Goal: Task Accomplishment & Management: Complete application form

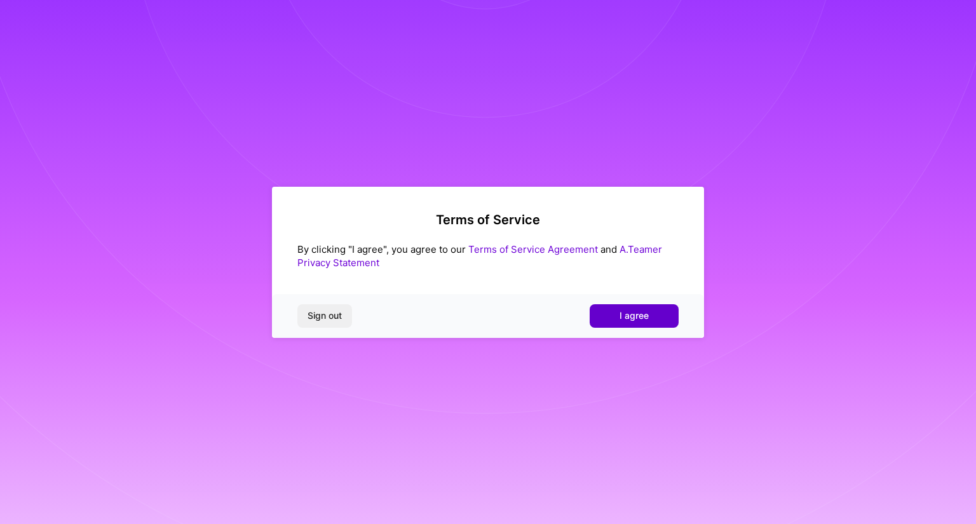
click at [642, 315] on span "I agree" at bounding box center [634, 316] width 29 height 13
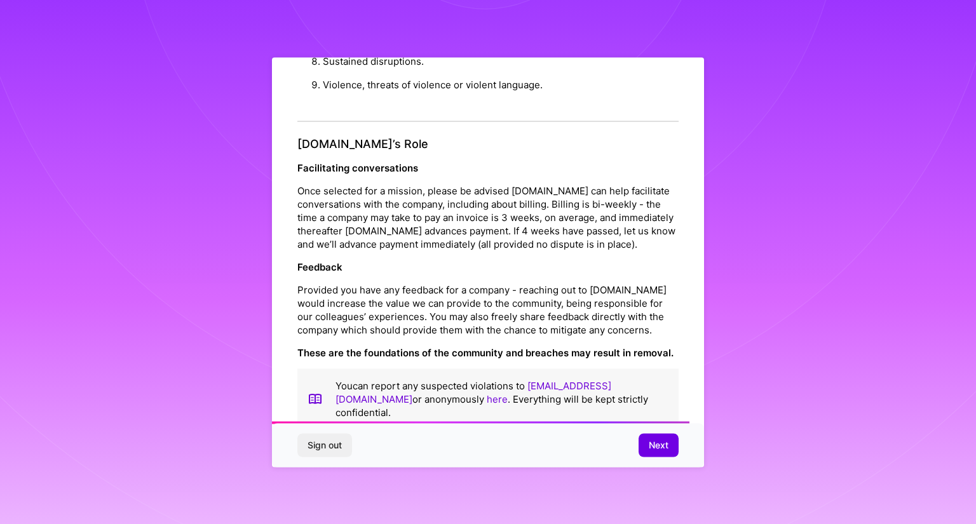
scroll to position [1392, 0]
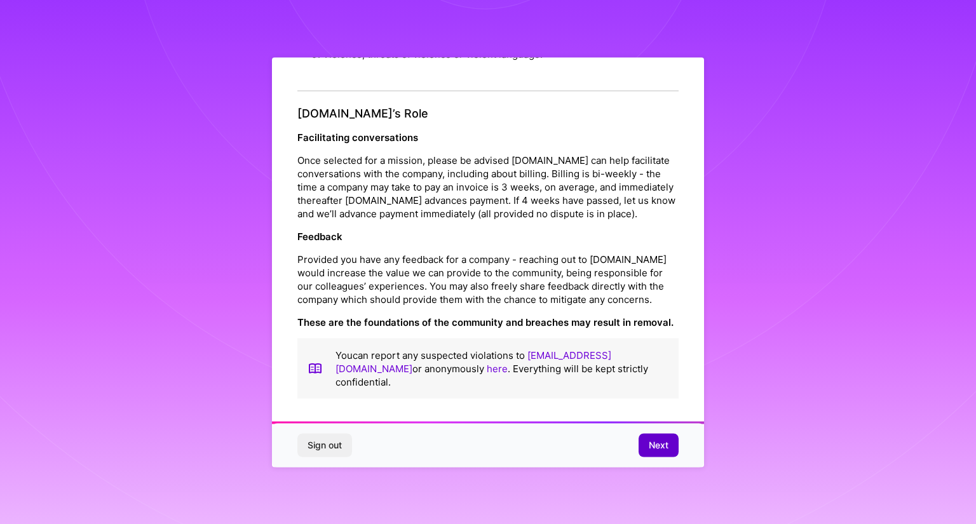
click at [654, 441] on span "Next" at bounding box center [659, 445] width 20 height 13
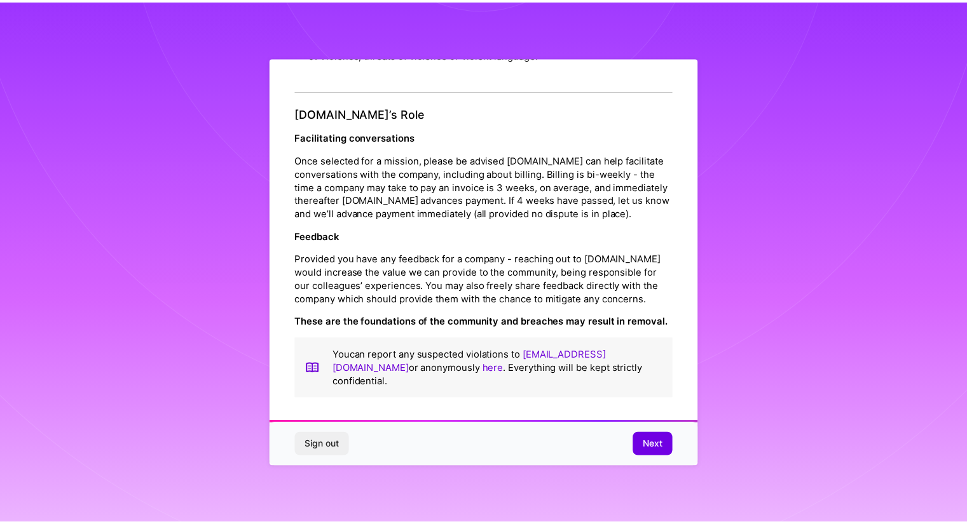
scroll to position [0, 0]
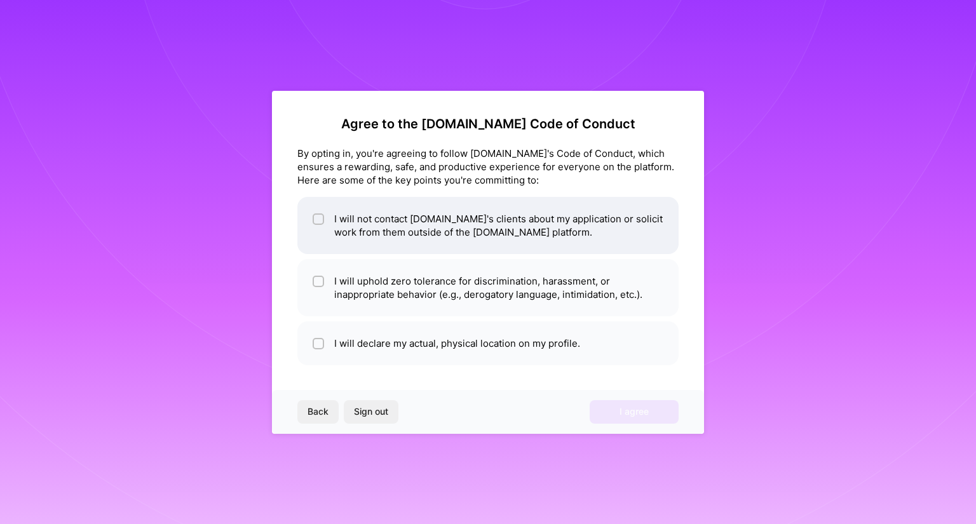
click at [325, 213] on li "I will not contact [DOMAIN_NAME]'s clients about my application or solicit work…" at bounding box center [488, 225] width 381 height 57
checkbox input "true"
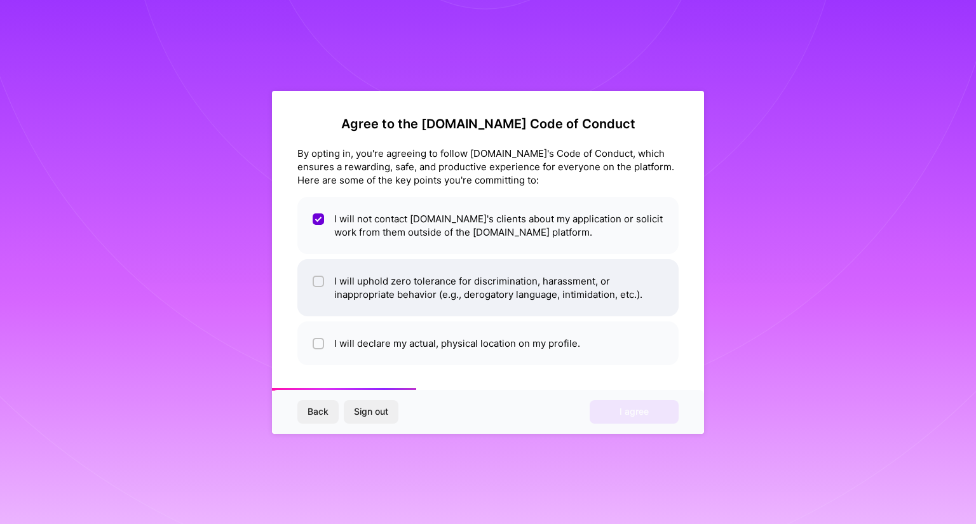
click at [320, 276] on div at bounding box center [318, 281] width 11 height 11
checkbox input "true"
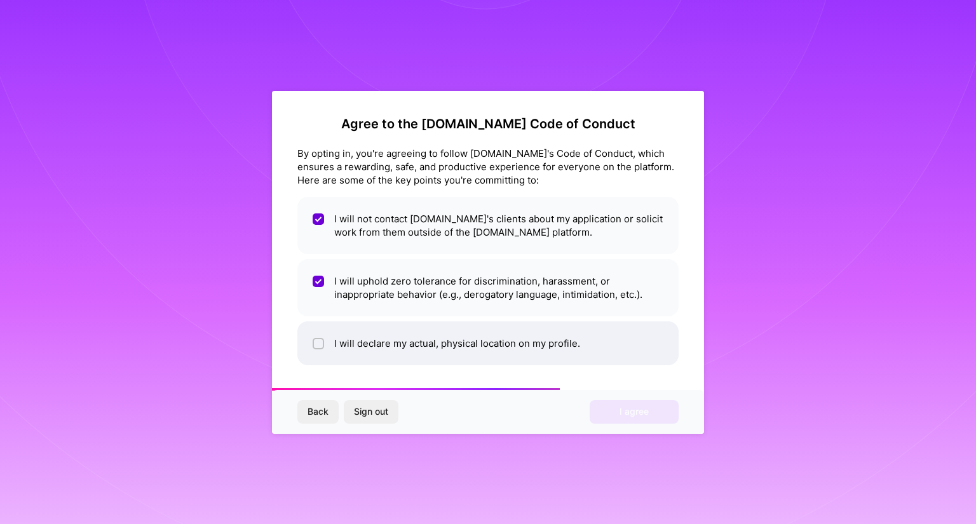
click at [322, 348] on div at bounding box center [318, 343] width 11 height 11
checkbox input "true"
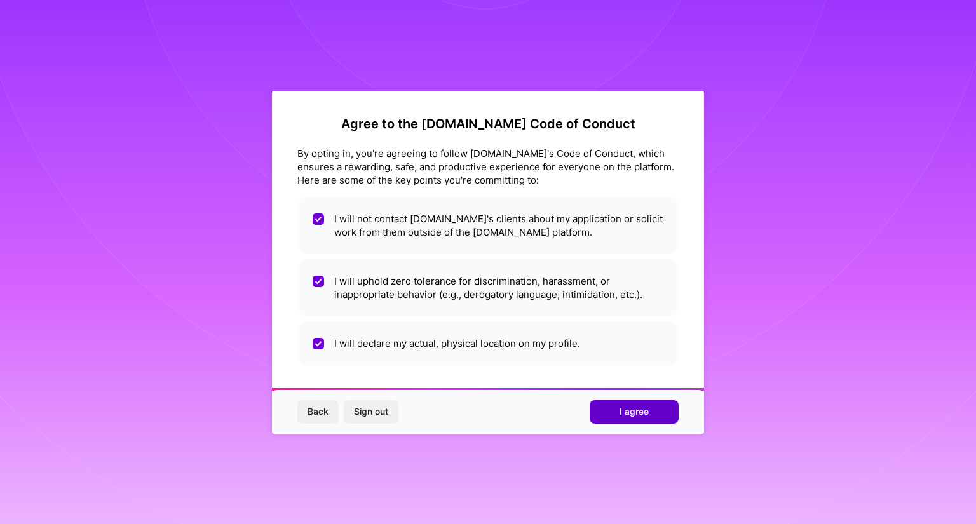
click at [638, 409] on span "I agree" at bounding box center [634, 412] width 29 height 13
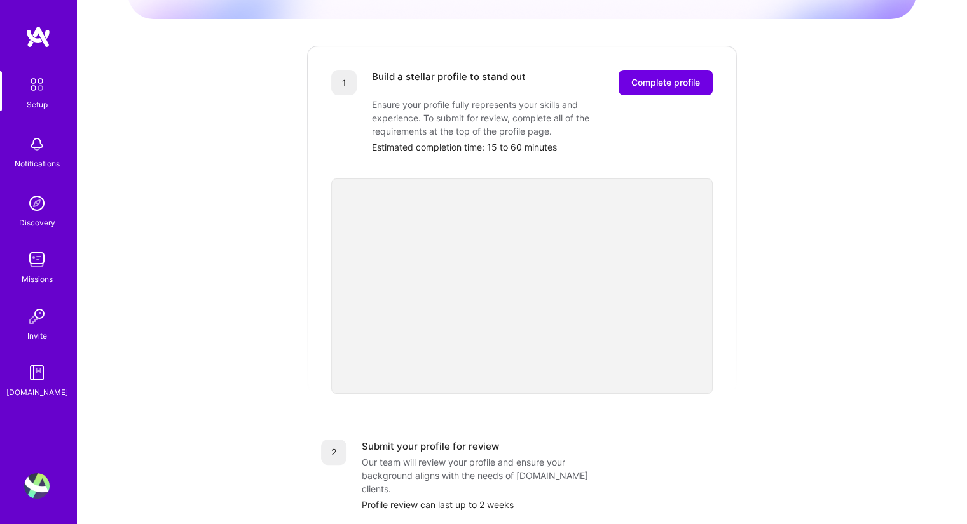
scroll to position [127, 0]
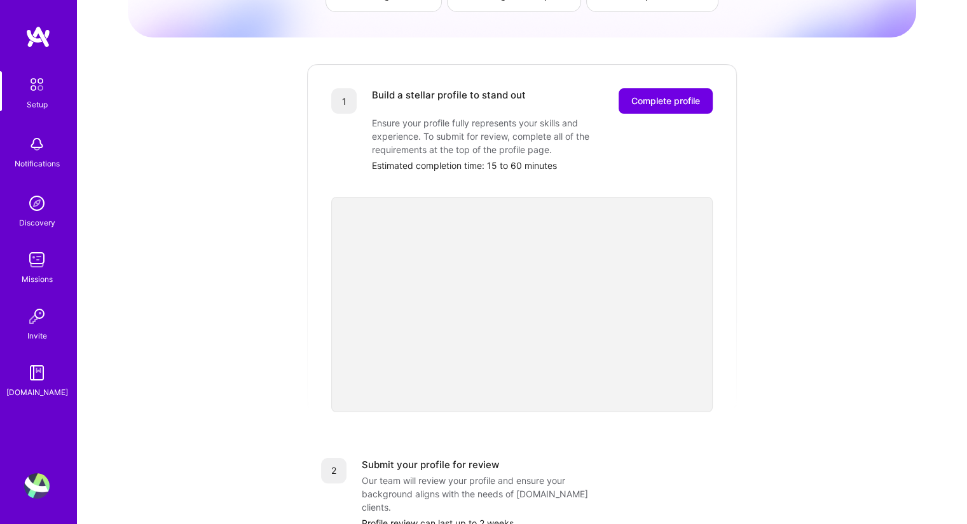
click at [868, 332] on div "Getting started as an [DOMAIN_NAME] Builder Complete the steps below to request…" at bounding box center [522, 369] width 788 height 974
click at [228, 421] on div "Getting started as an [DOMAIN_NAME] Builder Complete the steps below to request…" at bounding box center [522, 369] width 788 height 974
click at [791, 348] on div "Getting started as an [DOMAIN_NAME] Builder Complete the steps below to request…" at bounding box center [522, 369] width 788 height 974
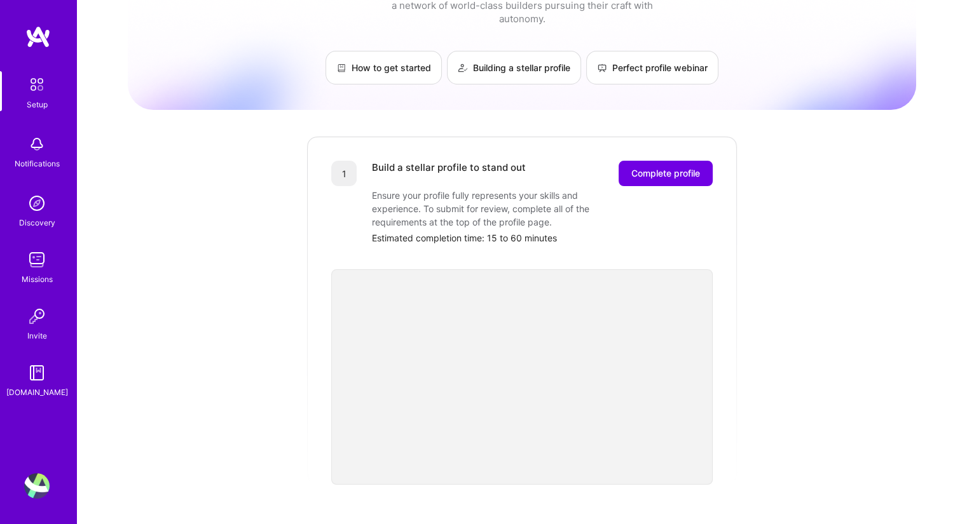
scroll to position [0, 0]
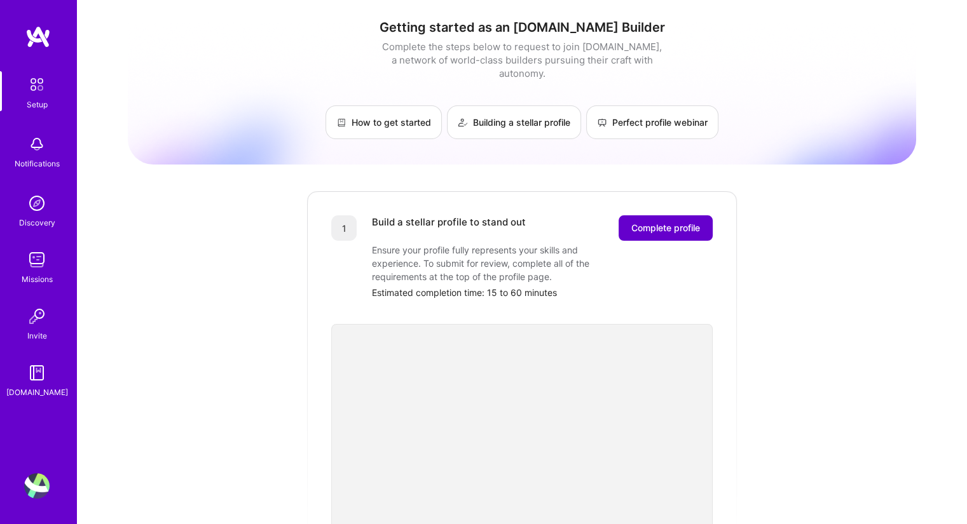
click at [675, 222] on span "Complete profile" at bounding box center [665, 228] width 69 height 13
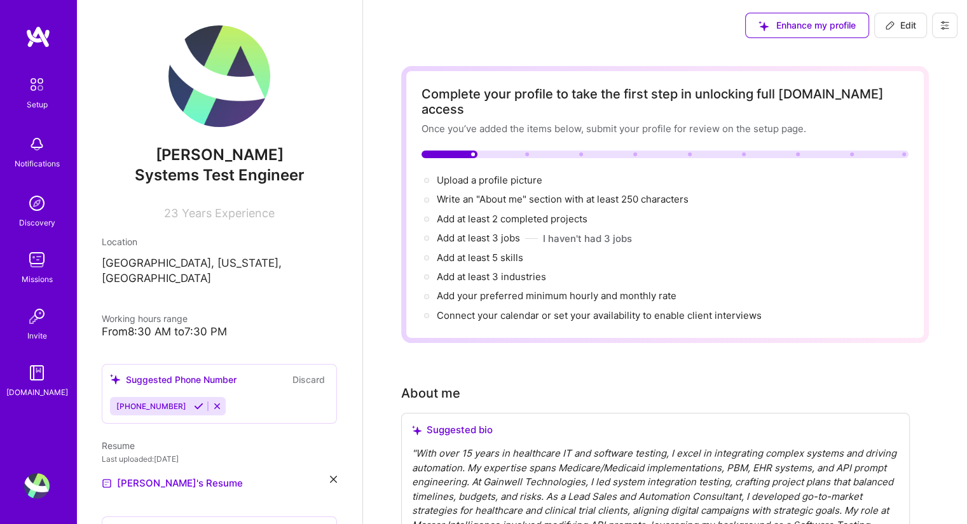
click at [249, 93] on img at bounding box center [219, 76] width 102 height 102
click at [906, 27] on span "Edit" at bounding box center [900, 25] width 31 height 13
select select "US"
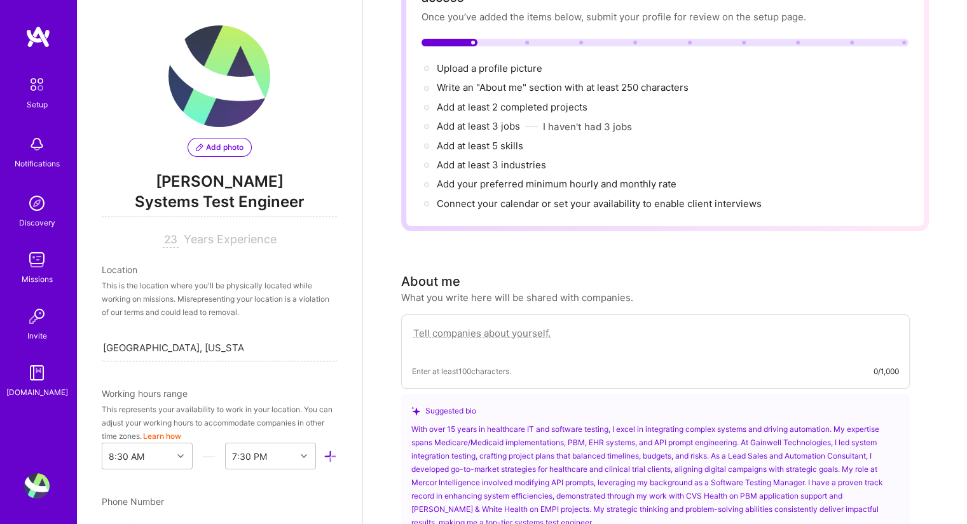
scroll to position [191, 0]
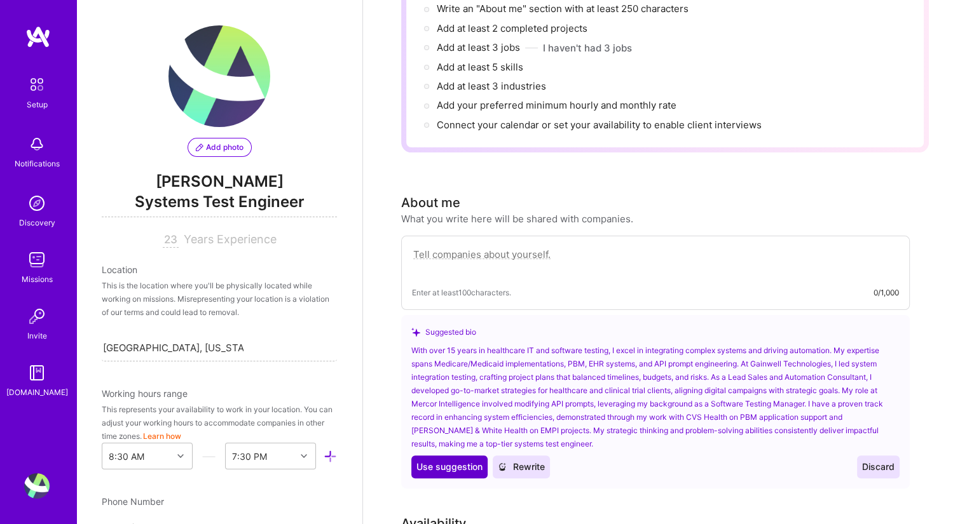
click at [449, 461] on span "Use suggestion" at bounding box center [449, 467] width 66 height 13
type textarea "With over 15 years in healthcare IT and software testing, I excel in integratin…"
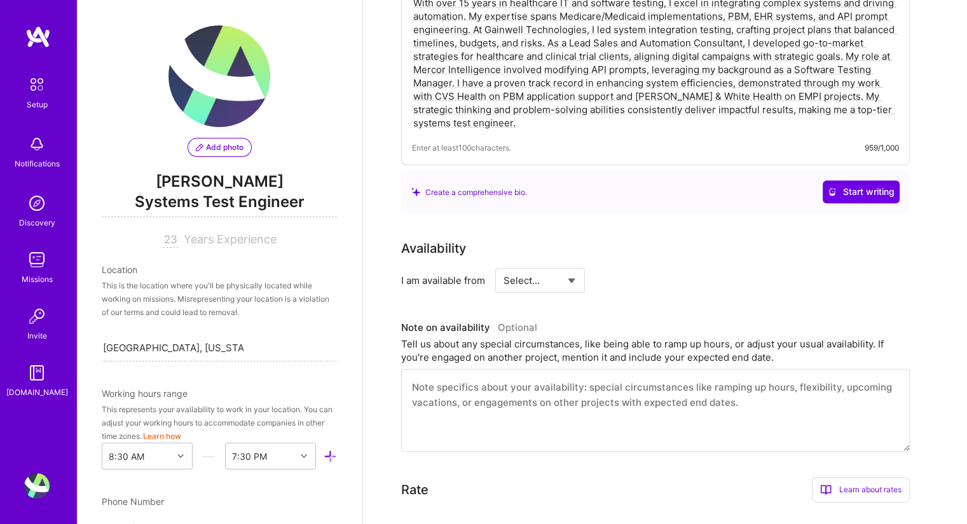
scroll to position [445, 0]
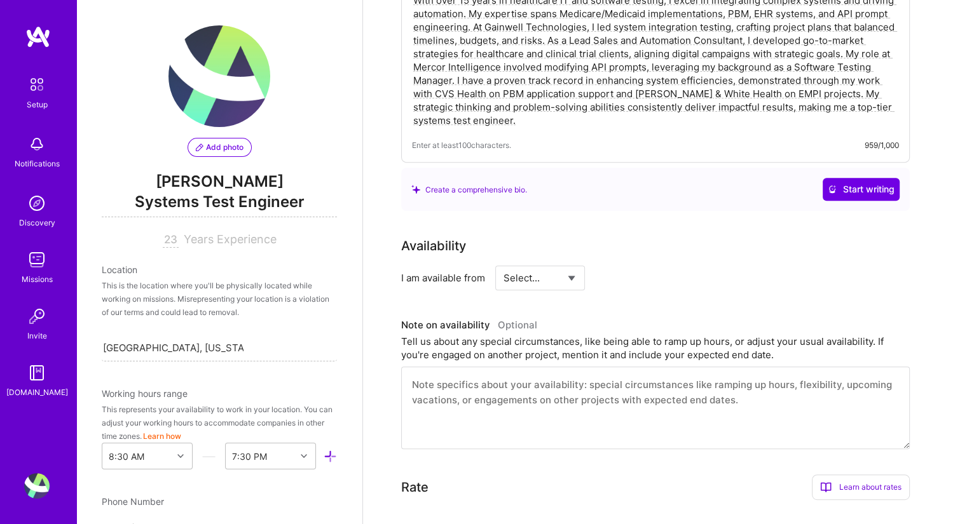
click at [562, 262] on select "Select... Right Now Future Date Not Available" at bounding box center [540, 278] width 73 height 32
select select "Right Now"
click at [504, 262] on select "Select... Right Now Future Date Not Available" at bounding box center [540, 278] width 73 height 32
click at [636, 266] on input at bounding box center [656, 278] width 76 height 25
type input "40"
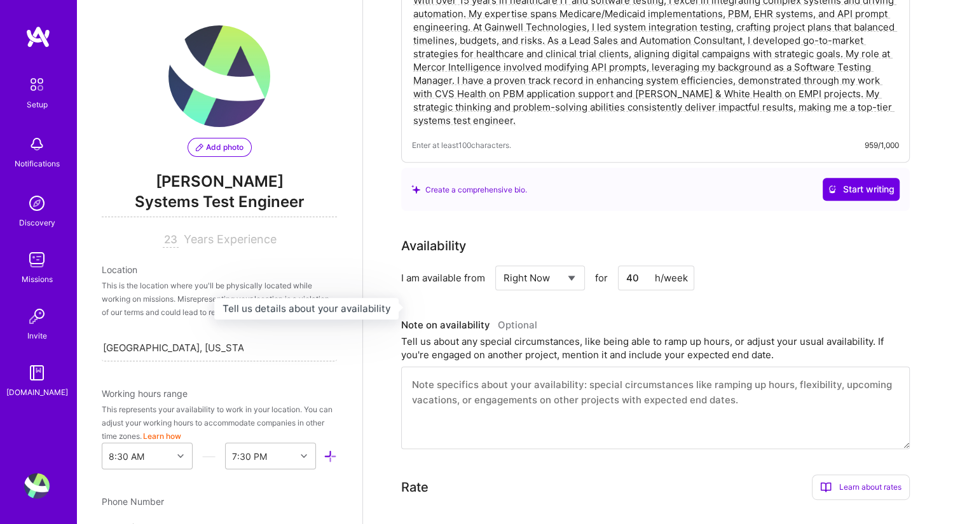
click at [724, 316] on h3 "Note on availability Optional" at bounding box center [655, 325] width 509 height 19
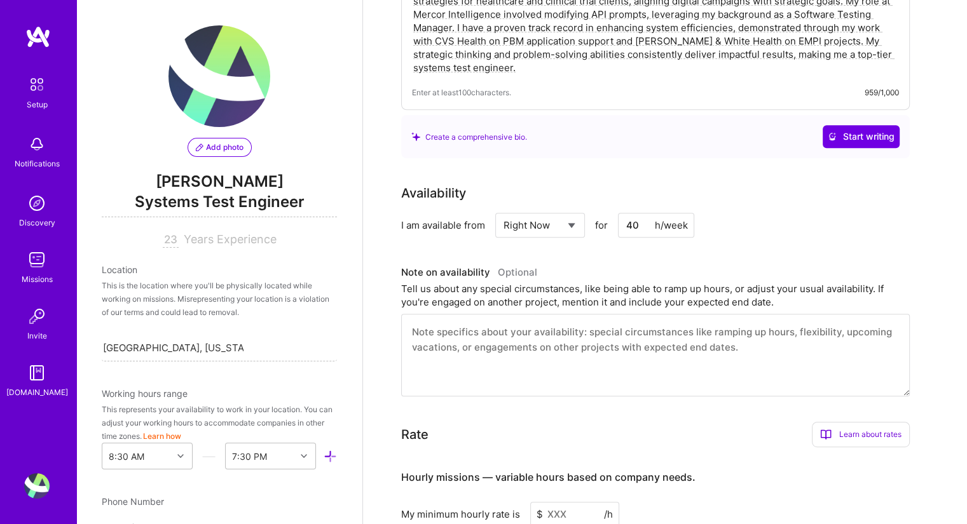
scroll to position [509, 0]
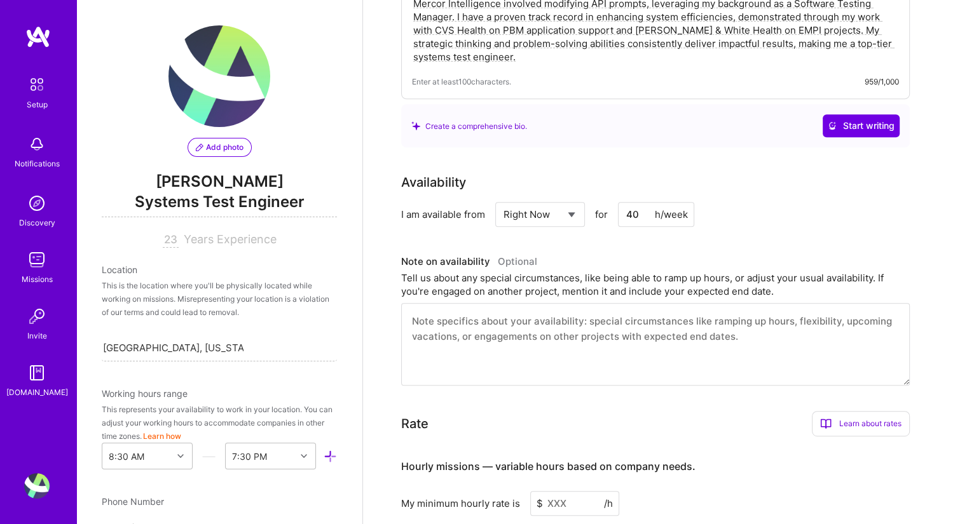
click at [619, 345] on textarea at bounding box center [655, 344] width 509 height 83
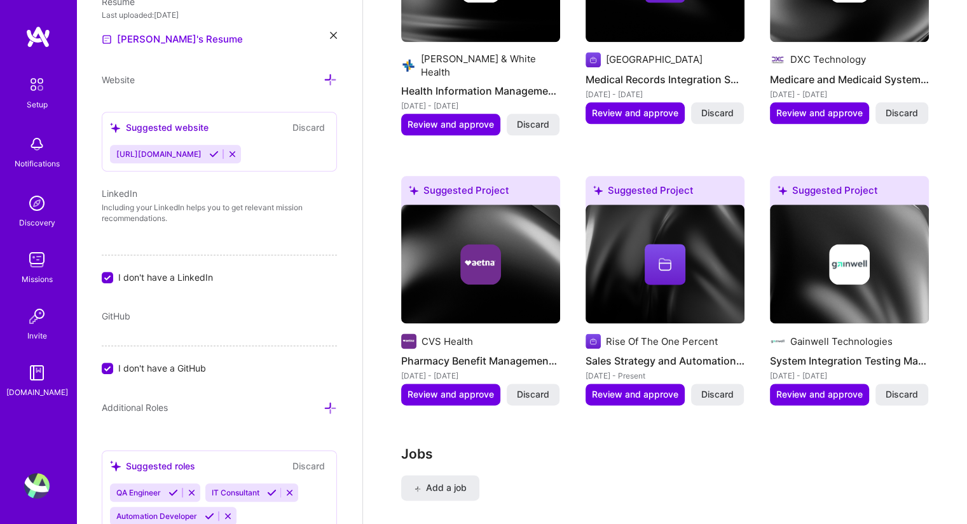
scroll to position [699, 0]
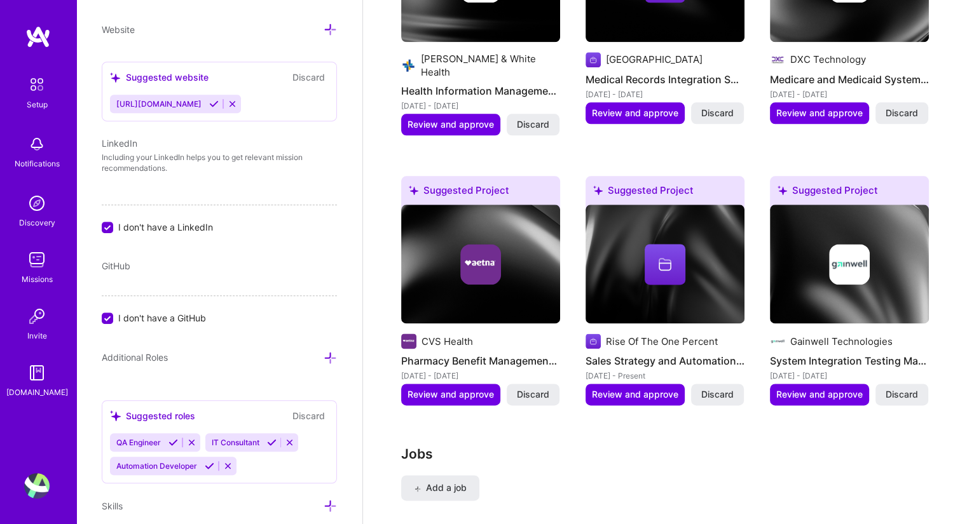
click at [113, 227] on input "I don't have a LinkedIn" at bounding box center [108, 228] width 11 height 11
checkbox input "false"
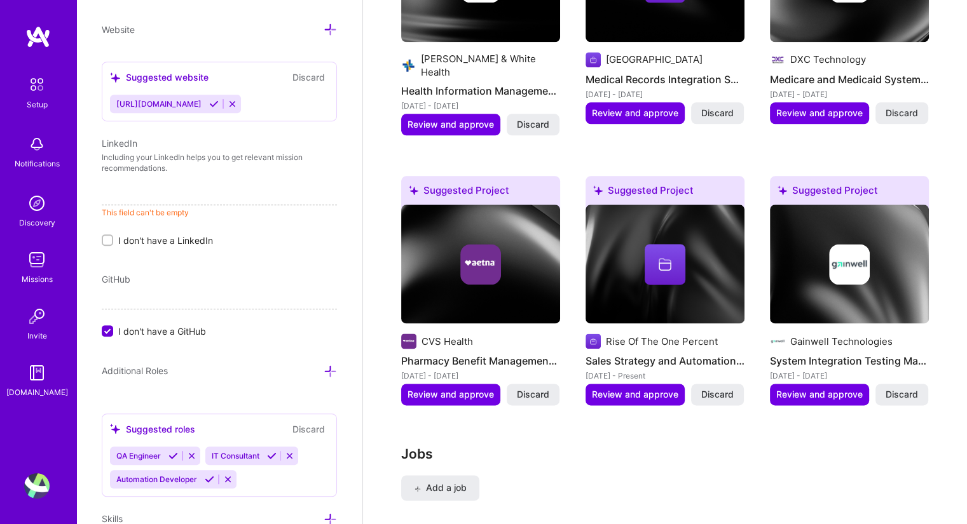
paste input "[URL][DOMAIN_NAME]"
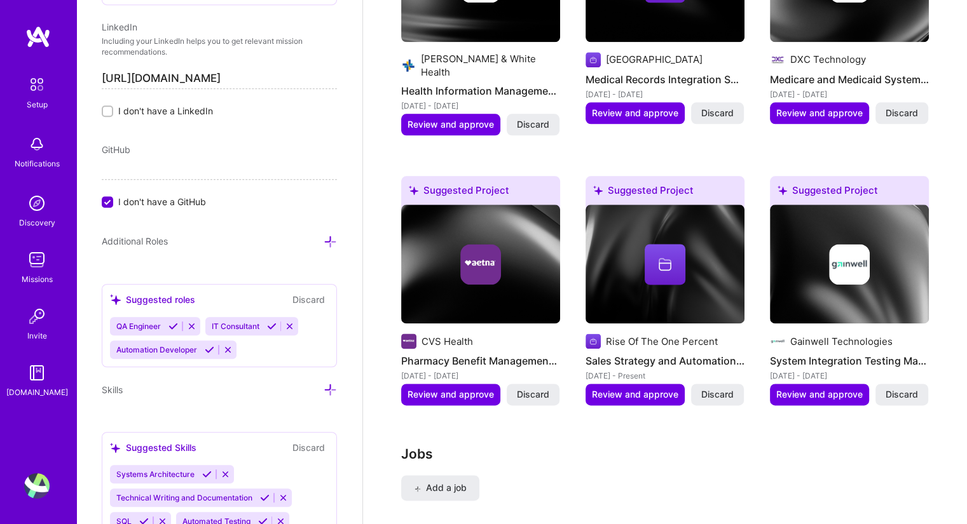
scroll to position [826, 0]
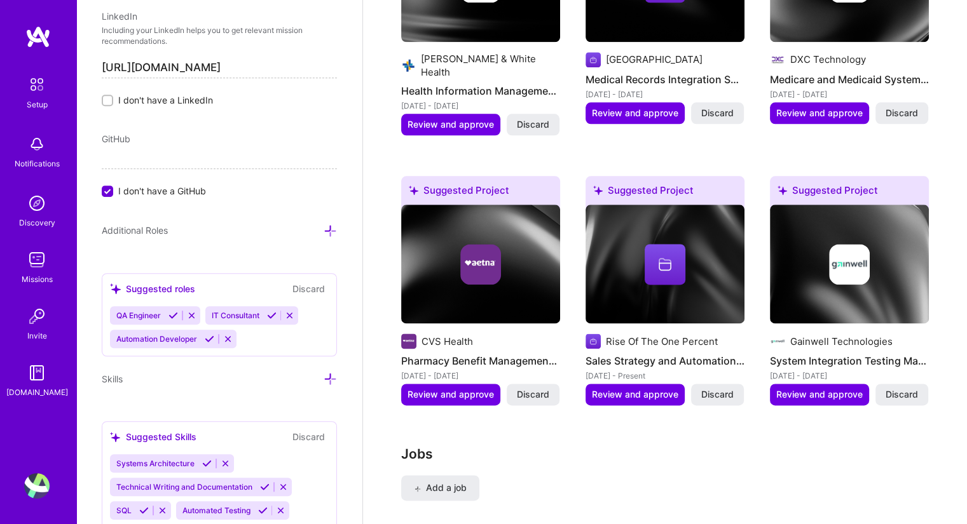
type input "[URL][DOMAIN_NAME]"
click at [324, 229] on icon at bounding box center [330, 230] width 13 height 13
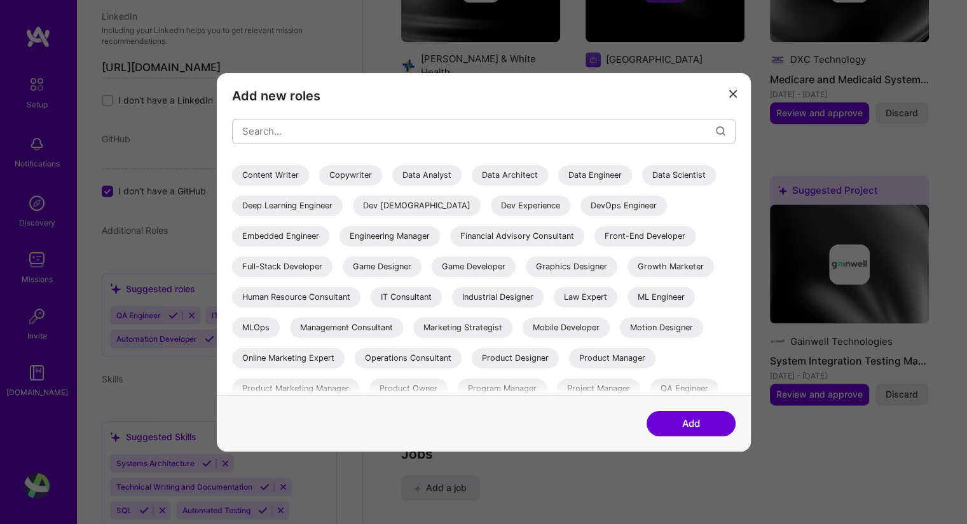
scroll to position [127, 0]
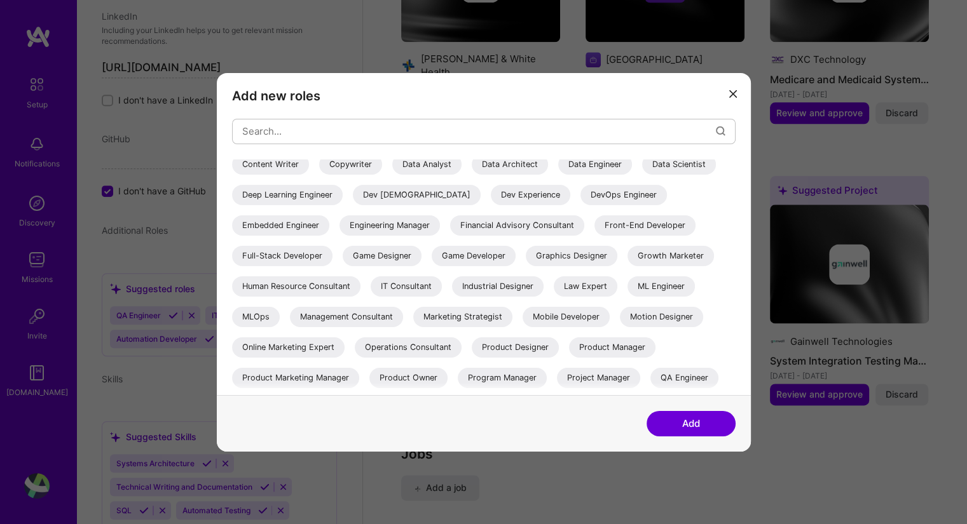
click at [442, 289] on div "IT Consultant" at bounding box center [406, 286] width 71 height 20
click at [685, 417] on button "Add" at bounding box center [691, 423] width 89 height 25
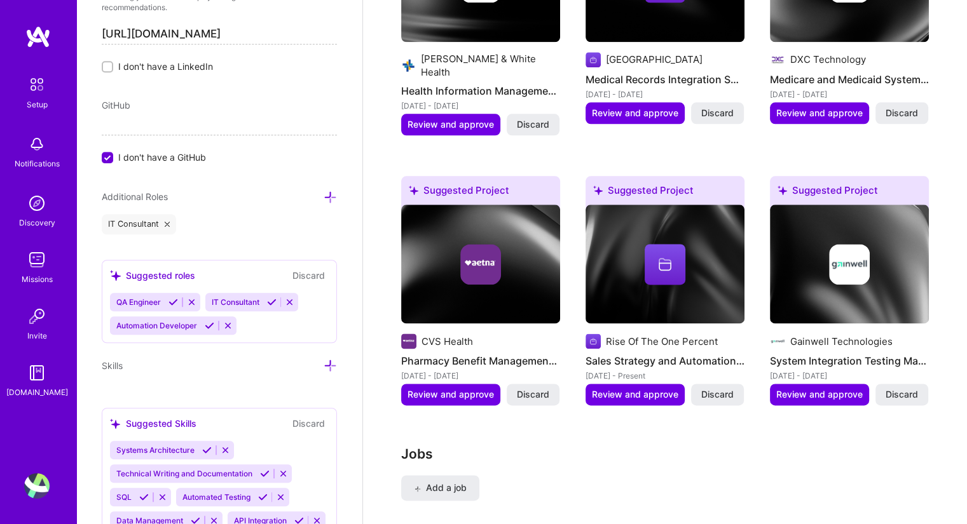
scroll to position [890, 0]
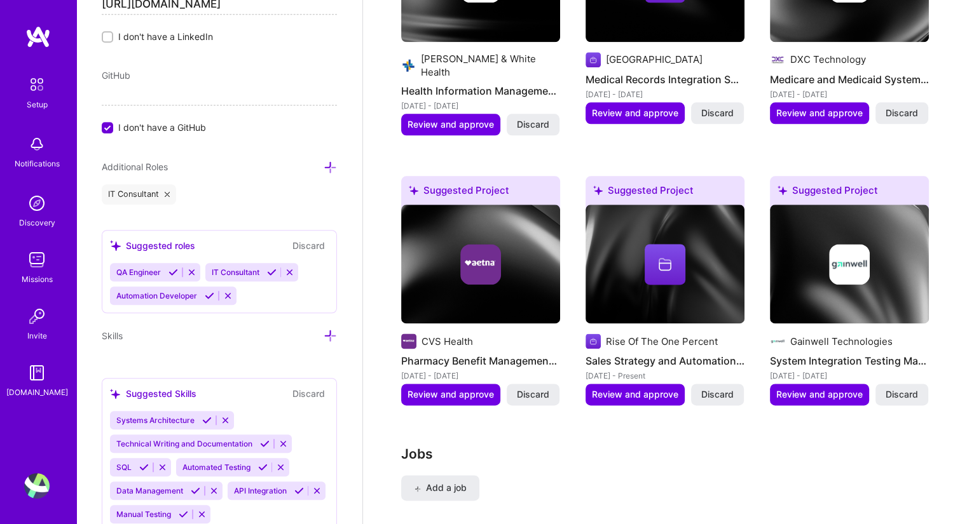
click at [228, 293] on icon at bounding box center [228, 296] width 10 height 10
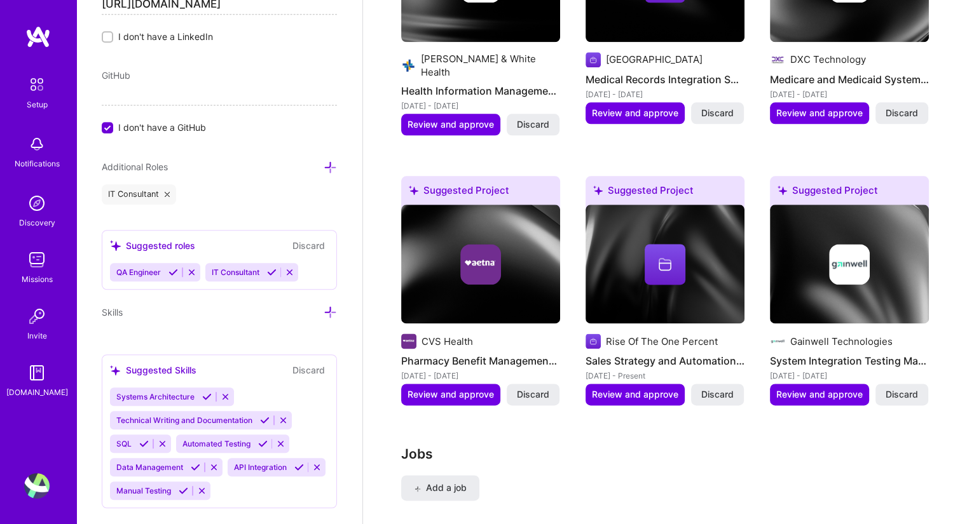
click at [167, 192] on icon at bounding box center [167, 194] width 5 height 5
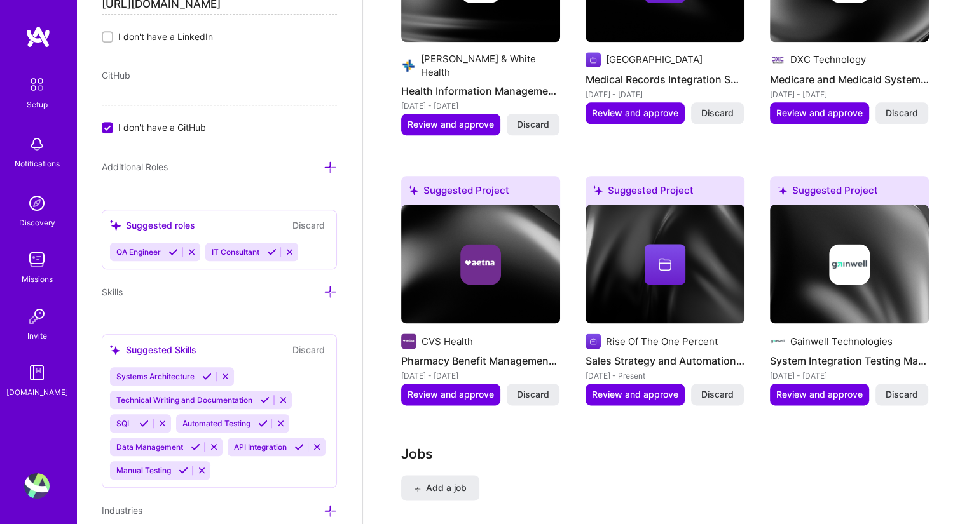
click at [275, 247] on icon at bounding box center [272, 252] width 10 height 10
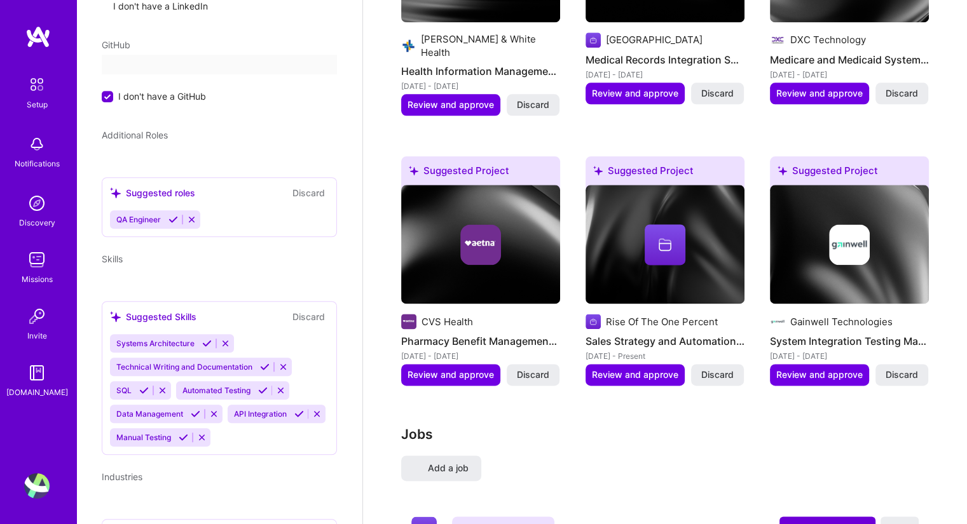
scroll to position [418, 0]
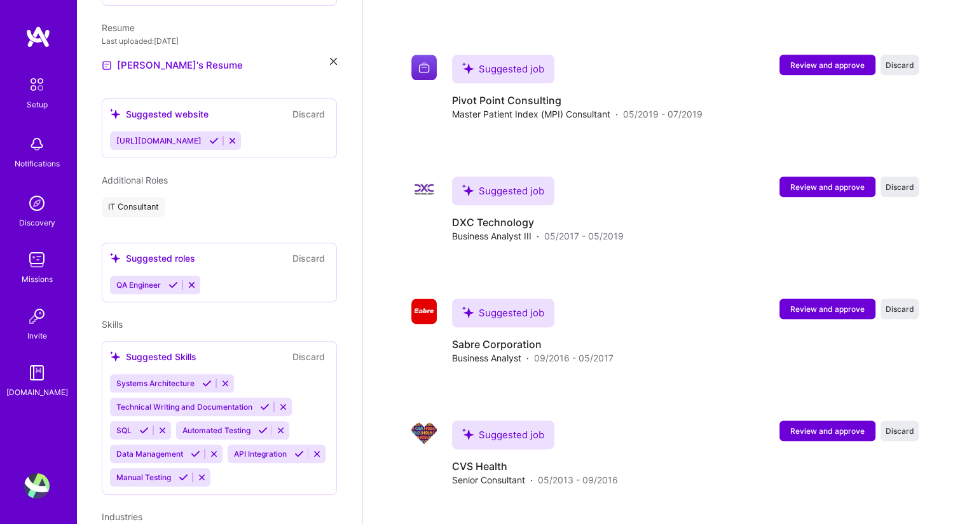
click at [175, 280] on icon at bounding box center [173, 285] width 10 height 10
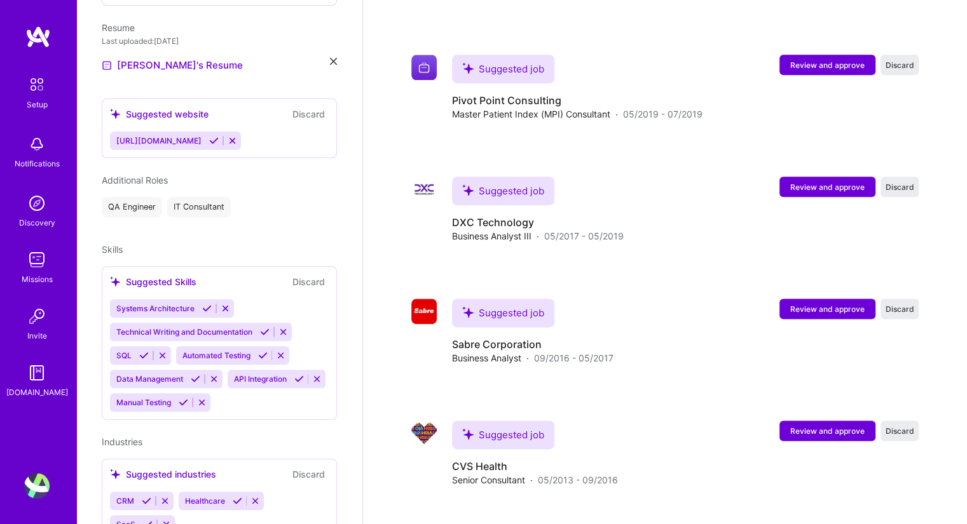
click at [188, 398] on icon at bounding box center [184, 403] width 10 height 10
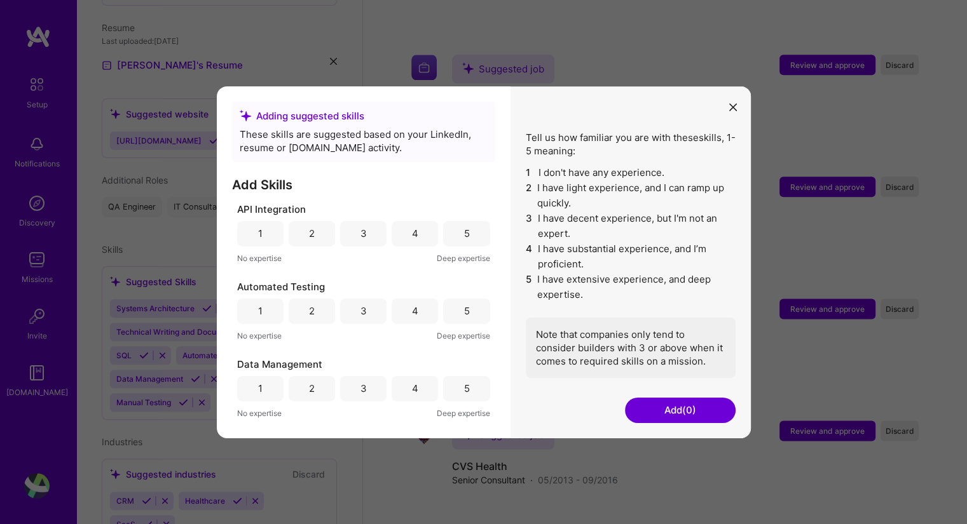
click at [360, 236] on div "3" at bounding box center [363, 233] width 6 height 13
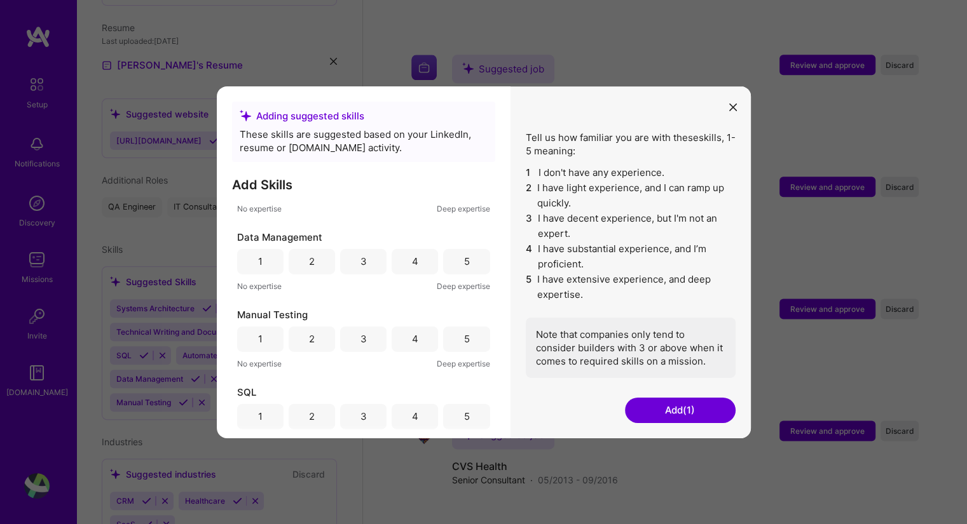
click at [373, 260] on div "3" at bounding box center [363, 261] width 46 height 25
click at [450, 348] on div "5" at bounding box center [466, 338] width 46 height 25
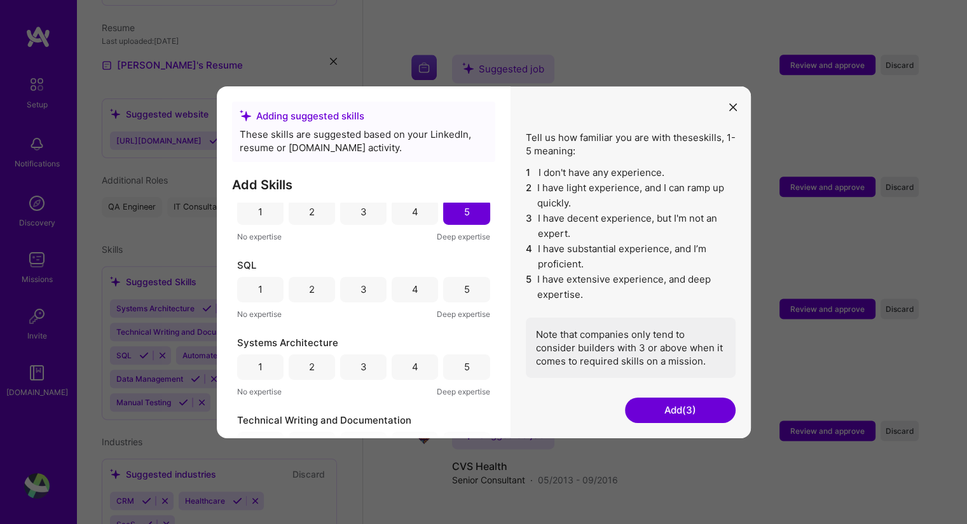
drag, startPoint x: 375, startPoint y: 294, endPoint x: 387, endPoint y: 298, distance: 12.7
click at [375, 294] on div "3" at bounding box center [363, 289] width 46 height 25
click at [362, 367] on div "3" at bounding box center [363, 366] width 6 height 13
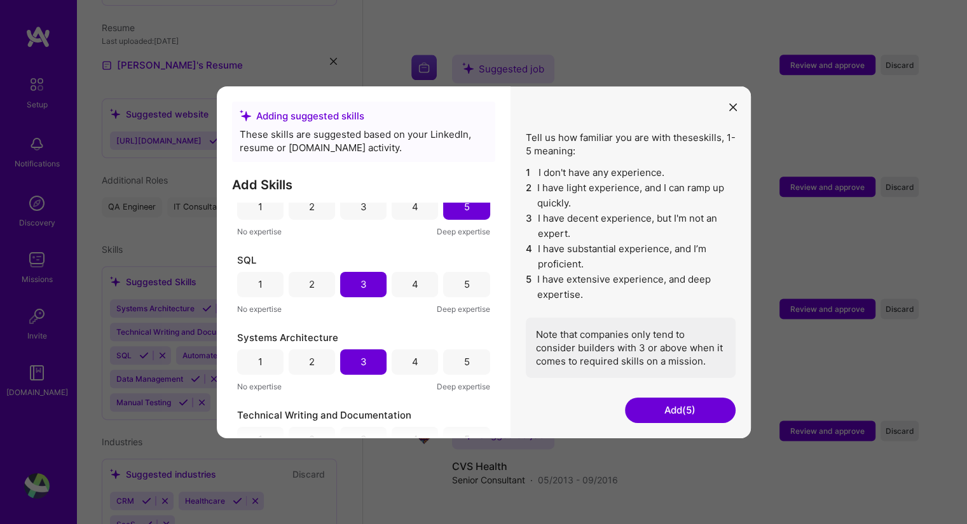
scroll to position [291, 0]
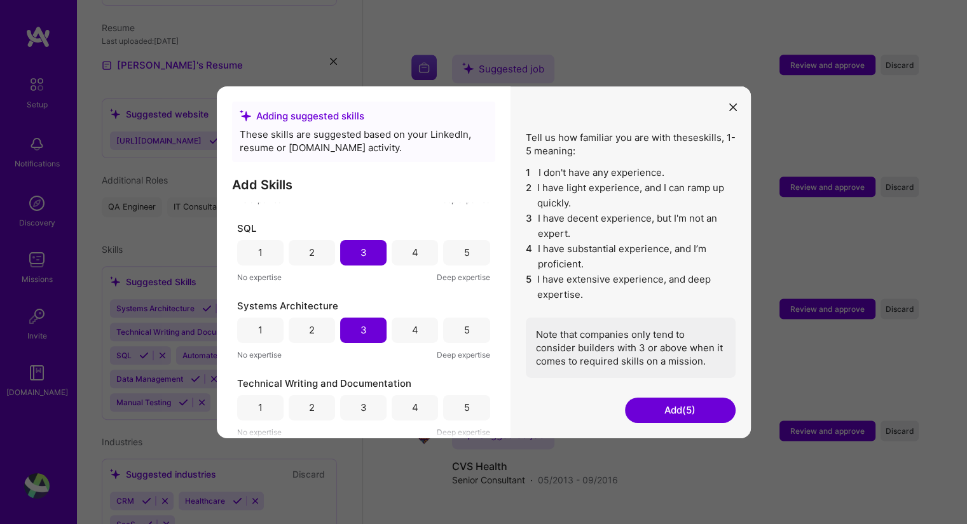
click at [404, 408] on div "4" at bounding box center [415, 407] width 46 height 25
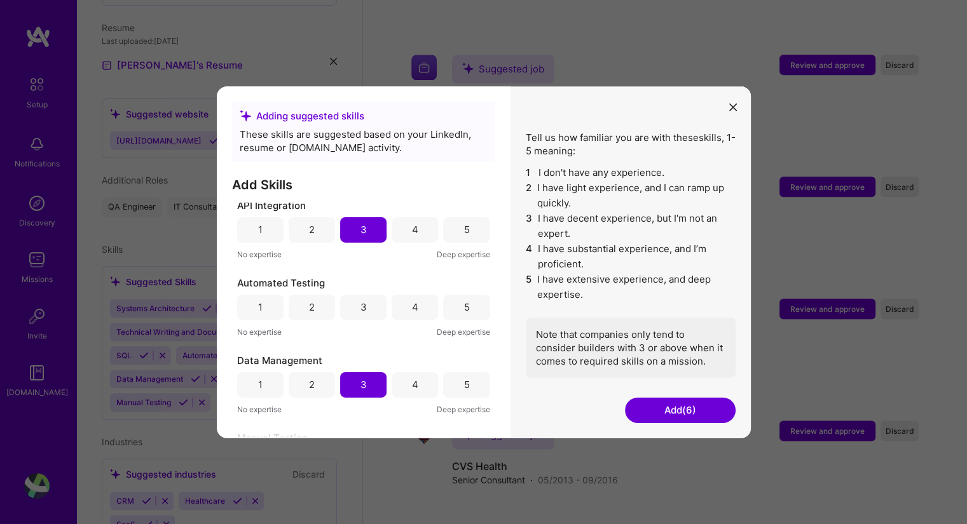
scroll to position [0, 0]
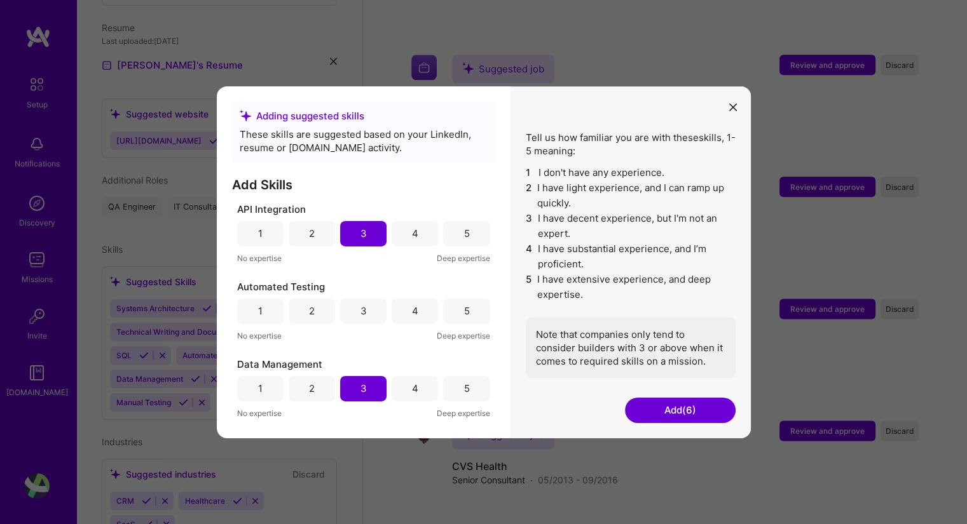
drag, startPoint x: 314, startPoint y: 315, endPoint x: 371, endPoint y: 329, distance: 58.9
click at [315, 315] on div "2" at bounding box center [312, 310] width 46 height 25
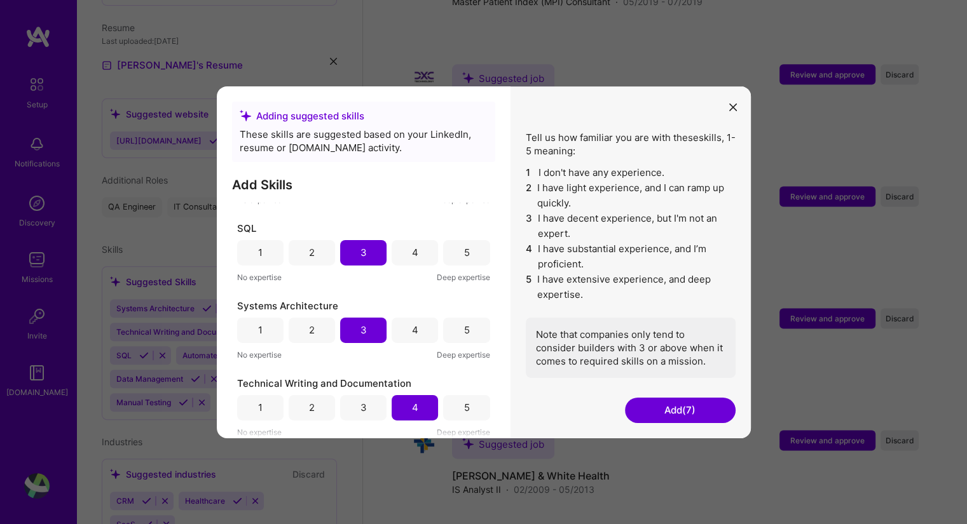
scroll to position [1723, 0]
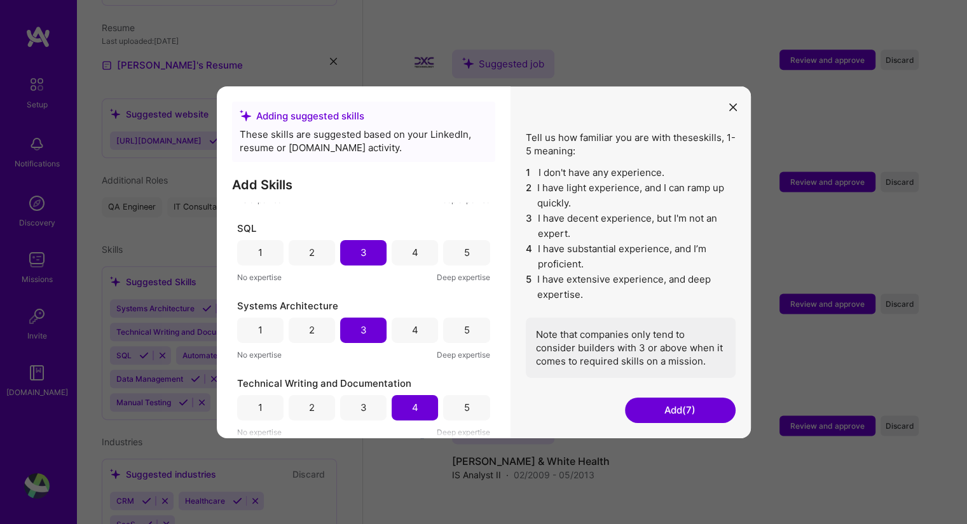
click at [658, 411] on button "Add (7)" at bounding box center [680, 410] width 111 height 25
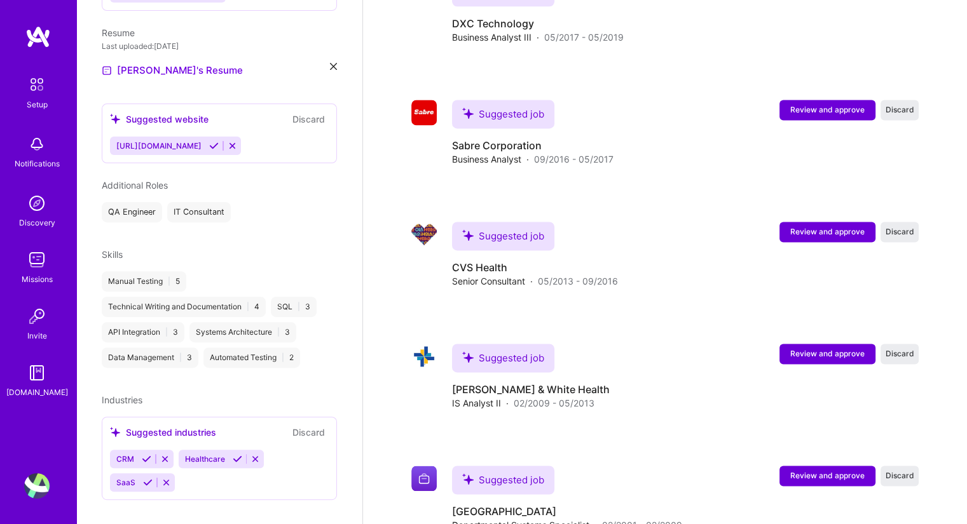
scroll to position [1806, 0]
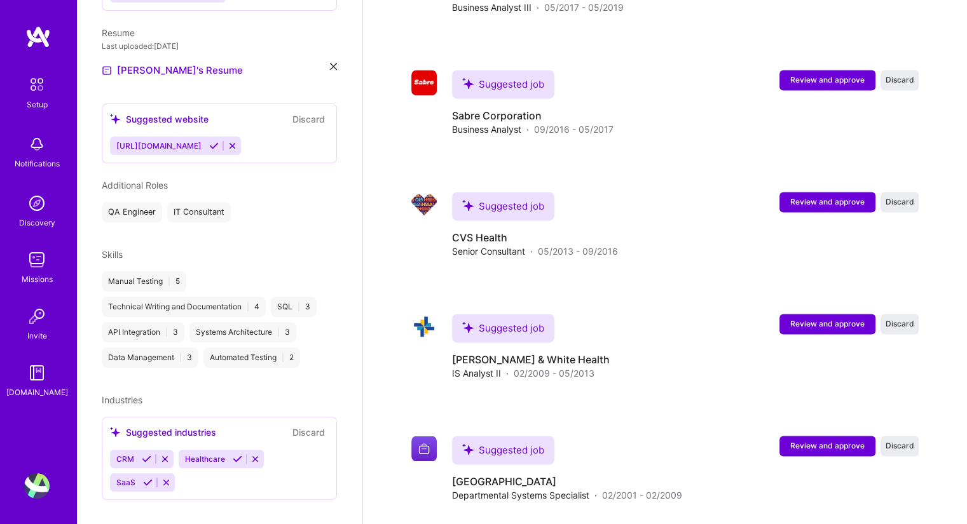
click at [145, 455] on icon at bounding box center [147, 460] width 10 height 10
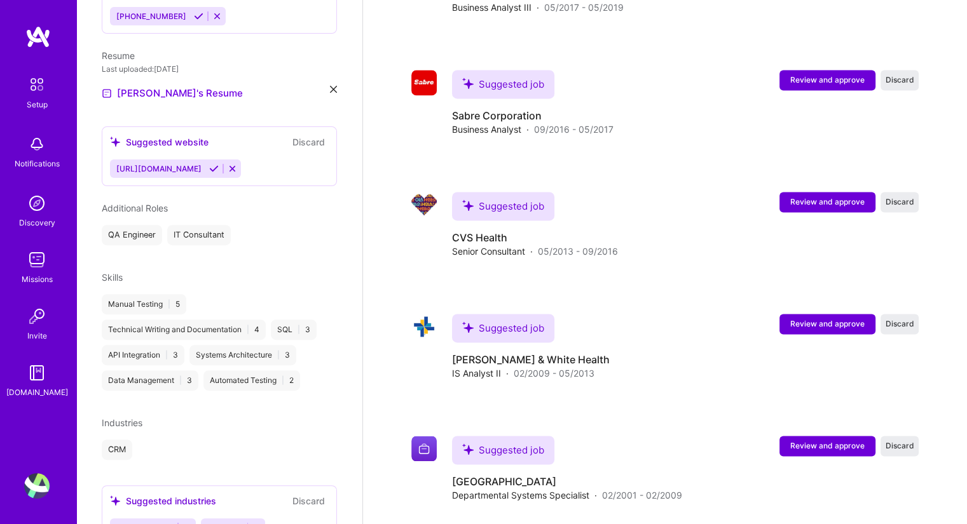
scroll to position [413, 0]
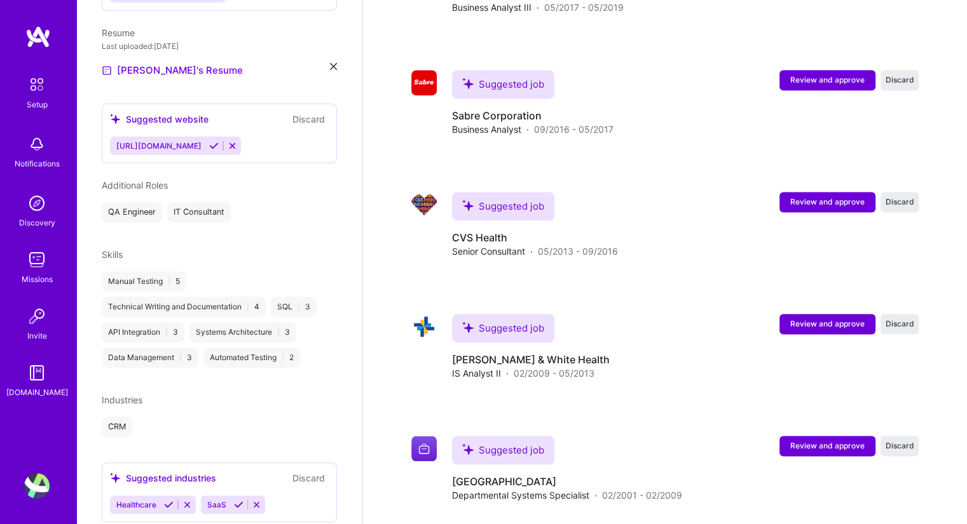
click at [167, 500] on icon at bounding box center [169, 505] width 10 height 10
click at [147, 500] on icon at bounding box center [148, 505] width 10 height 10
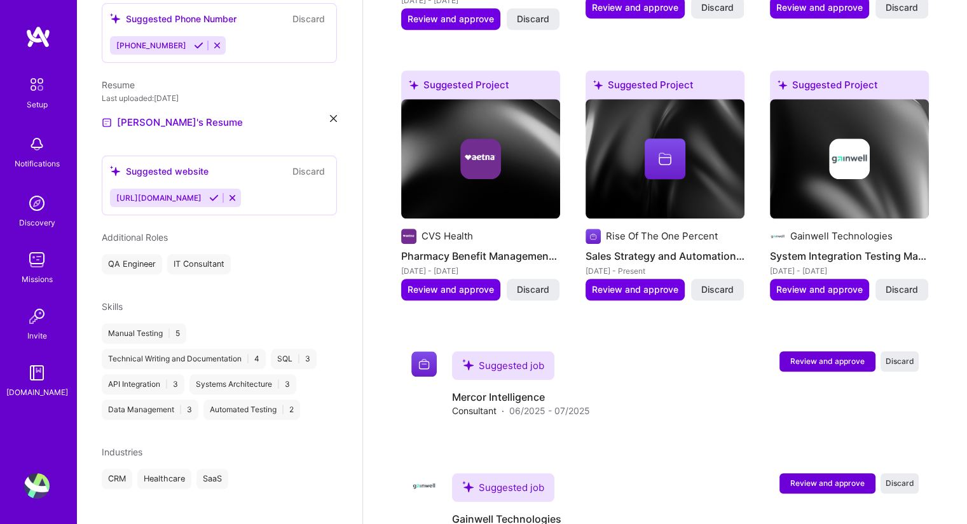
scroll to position [298, 0]
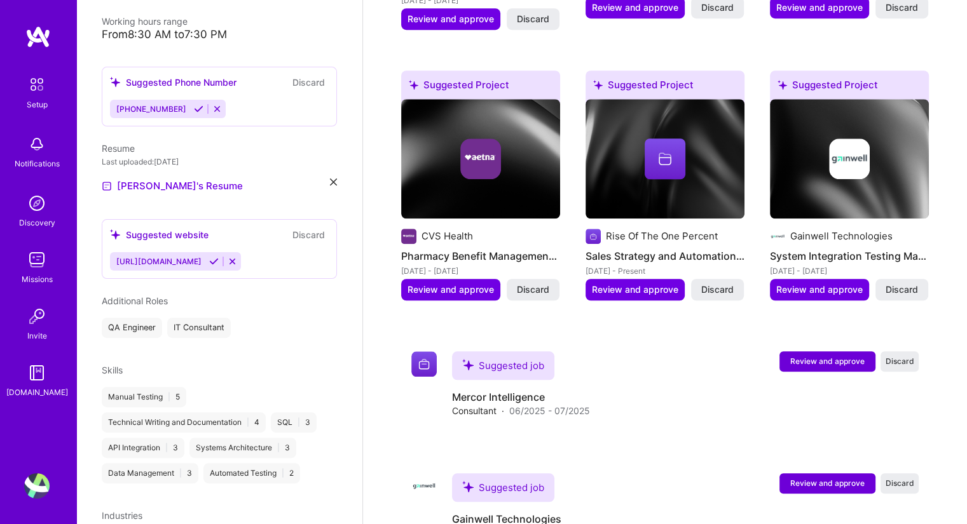
click at [219, 257] on icon at bounding box center [214, 262] width 10 height 10
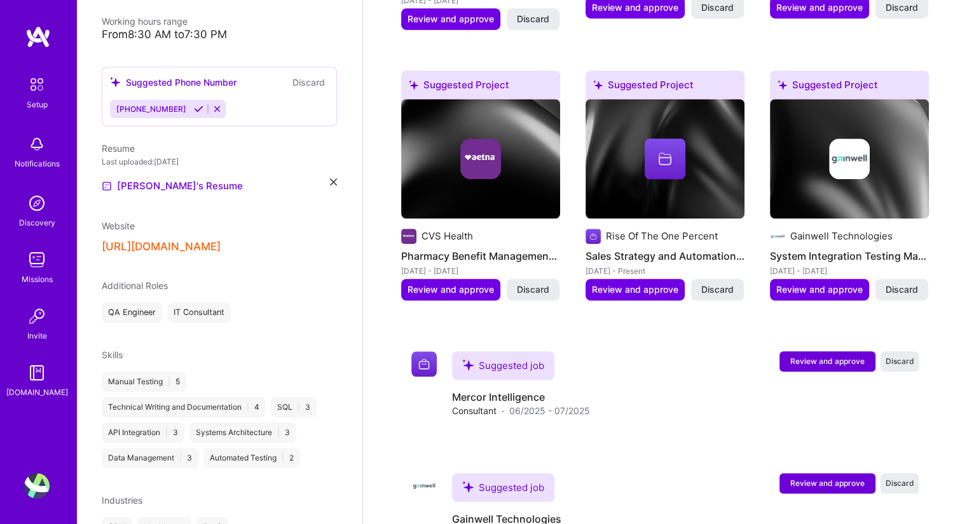
click at [261, 219] on div "Website [URL][DOMAIN_NAME]" at bounding box center [219, 236] width 235 height 34
click at [221, 240] on button "[URL][DOMAIN_NAME]" at bounding box center [161, 246] width 119 height 13
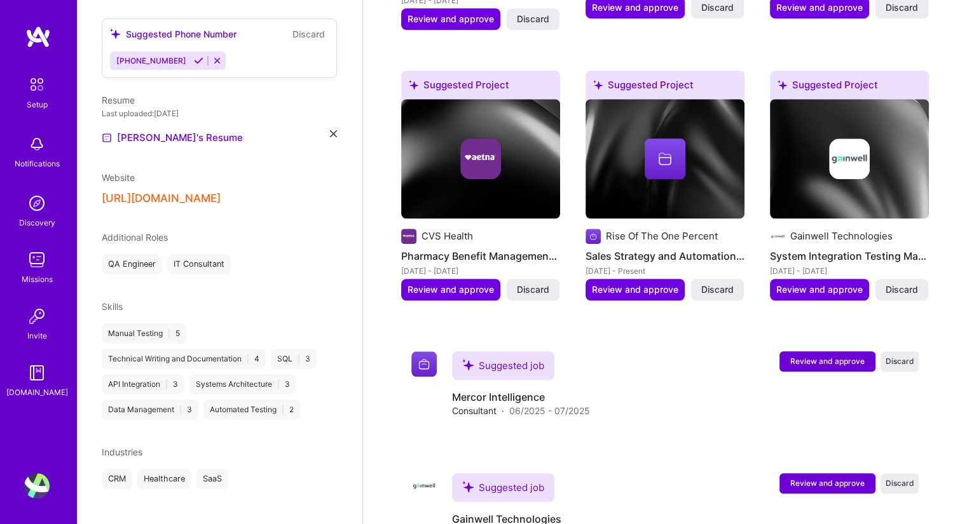
scroll to position [155, 0]
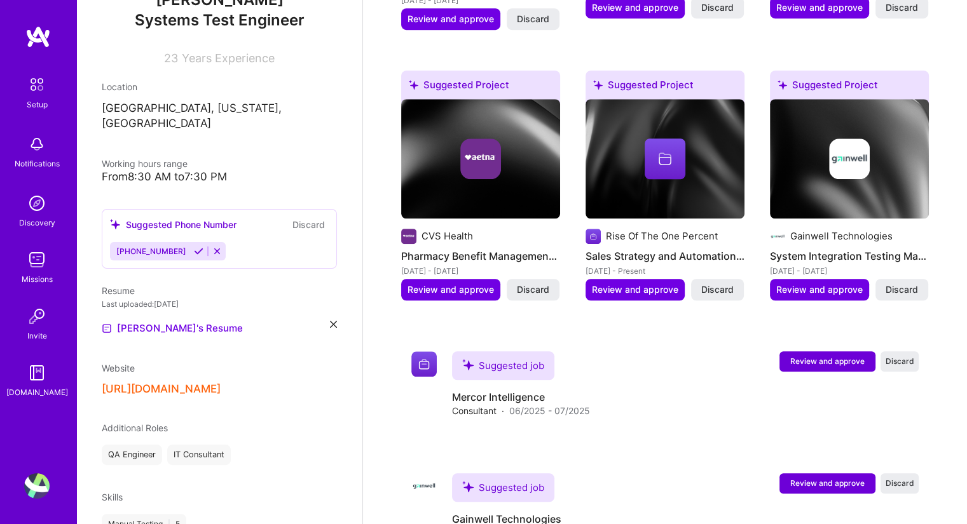
drag, startPoint x: 182, startPoint y: 237, endPoint x: 186, endPoint y: 243, distance: 6.5
click at [194, 247] on icon at bounding box center [199, 252] width 10 height 10
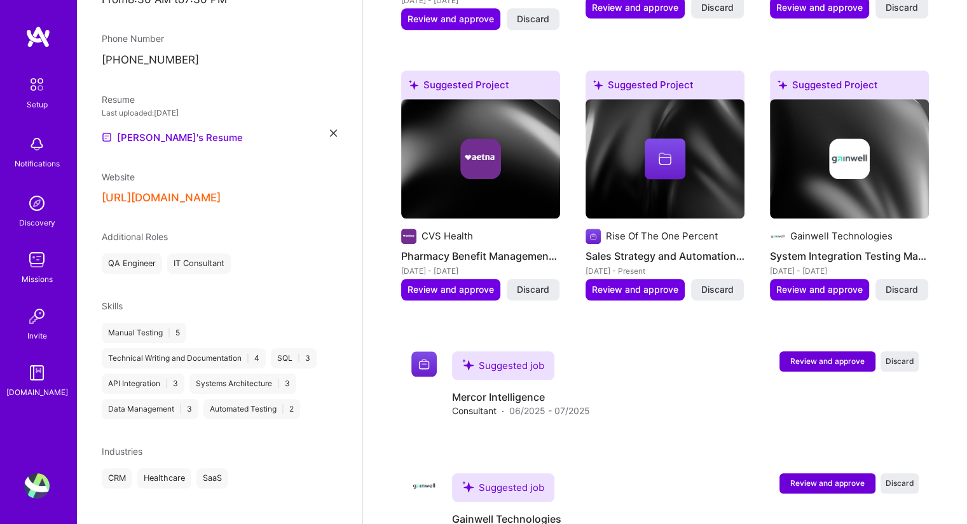
scroll to position [333, 0]
click at [288, 191] on div "[URL][DOMAIN_NAME]" at bounding box center [219, 197] width 235 height 13
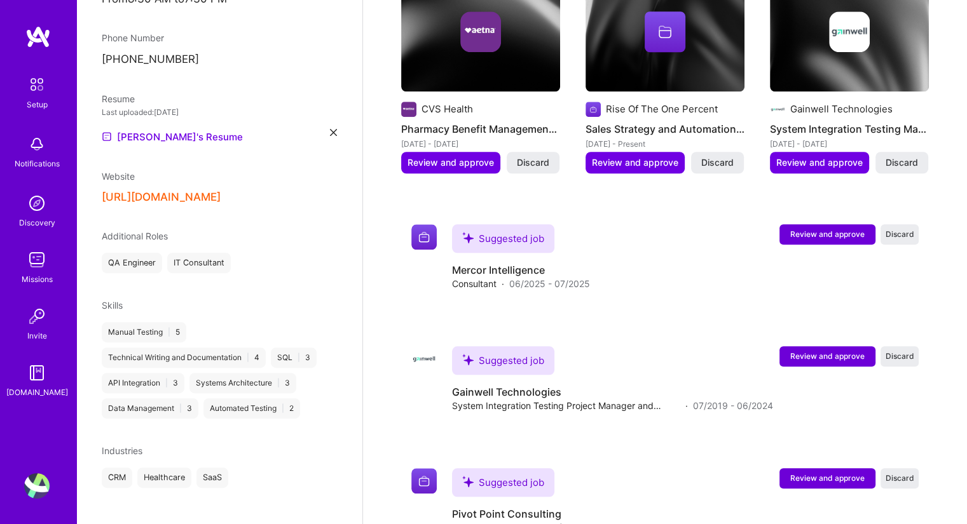
drag, startPoint x: 325, startPoint y: 188, endPoint x: 82, endPoint y: 173, distance: 244.0
click at [82, 173] on div "[PERSON_NAME] Systems Test Engineer 23 Years Experience Location [GEOGRAPHIC_DA…" at bounding box center [219, 262] width 286 height 524
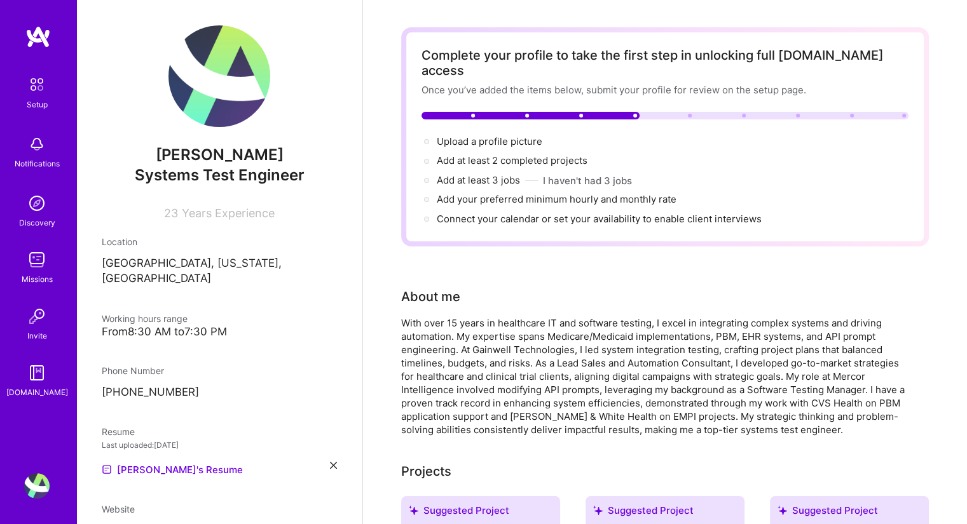
scroll to position [0, 0]
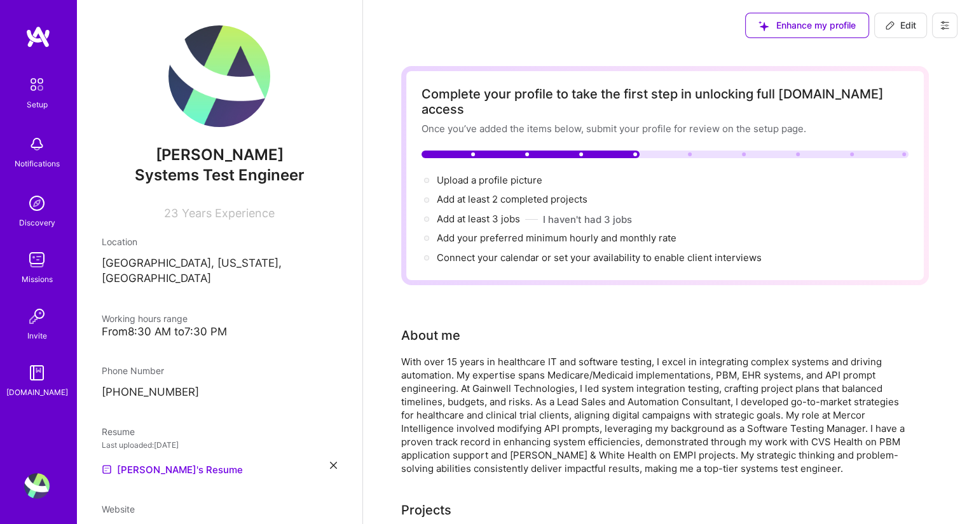
click at [894, 28] on icon at bounding box center [890, 25] width 10 height 10
select select "US"
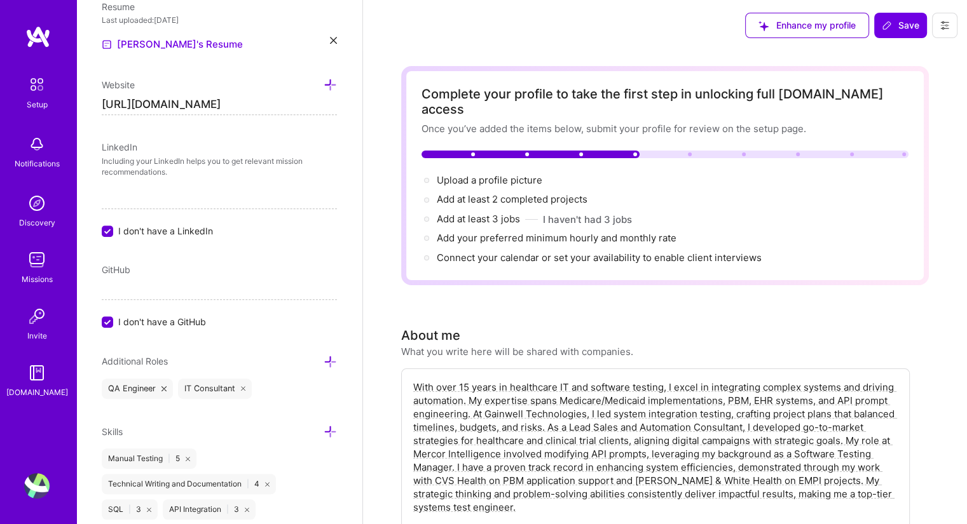
scroll to position [572, 0]
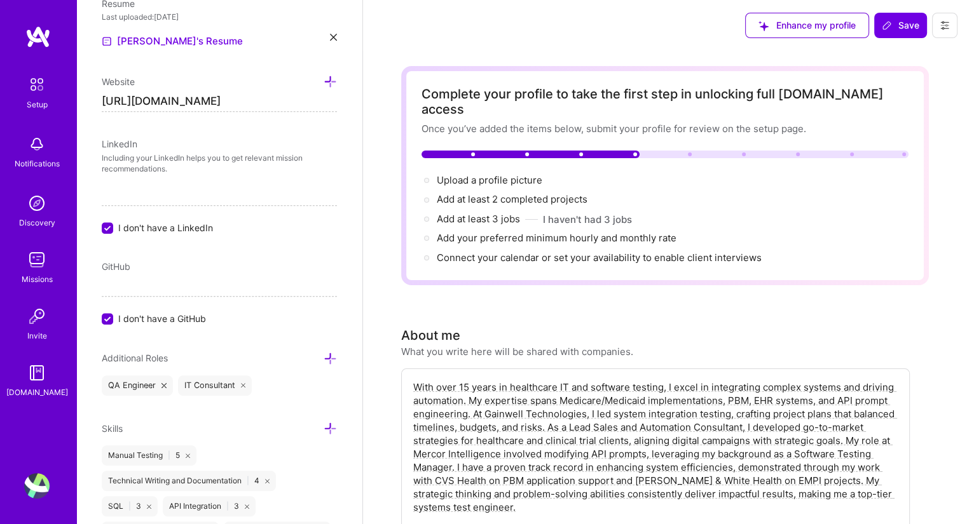
click at [194, 181] on div "LinkedIn Including your LinkedIn helps you to get relevant mission recommendati…" at bounding box center [219, 185] width 235 height 97
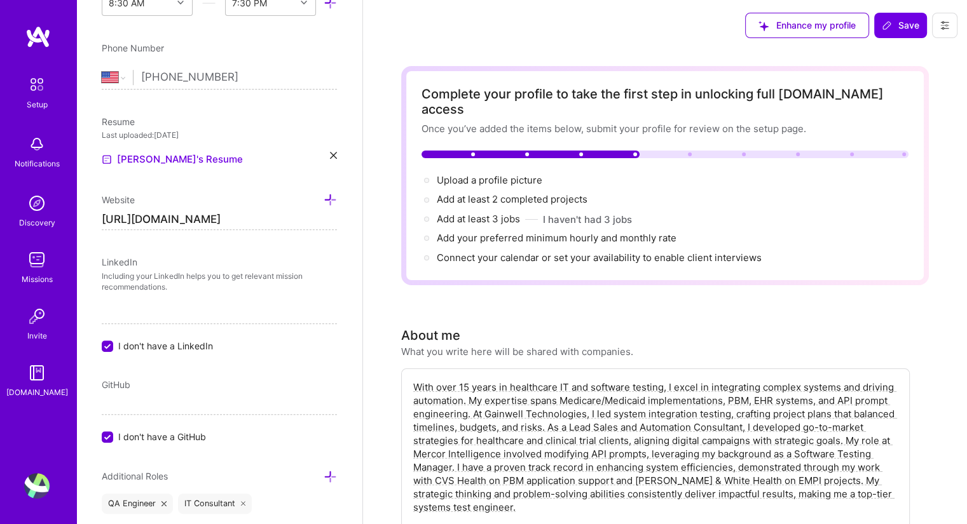
scroll to position [445, 0]
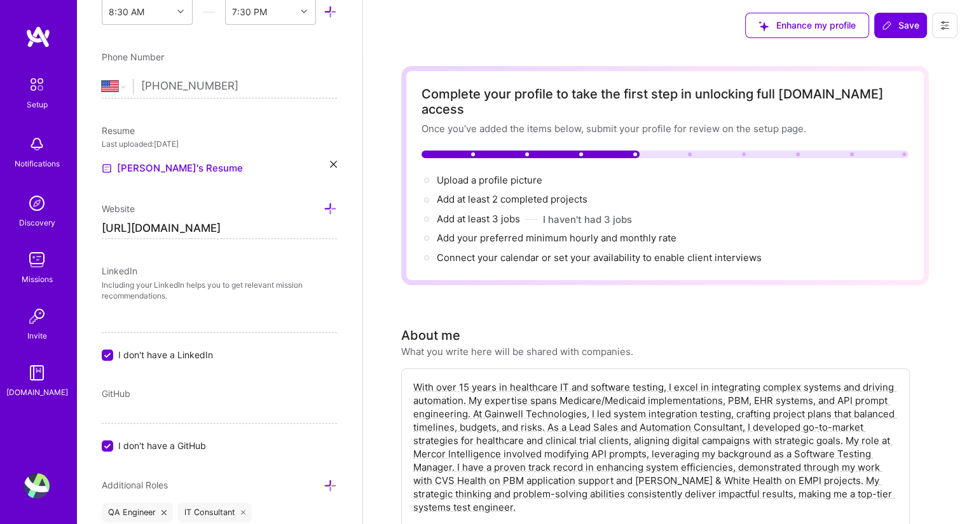
drag, startPoint x: 291, startPoint y: 228, endPoint x: 95, endPoint y: 219, distance: 196.0
click at [91, 221] on div "Add photo [PERSON_NAME] Systems Test Engineer 23 Years Experience Location This…" at bounding box center [219, 262] width 286 height 524
paste input "[URL][DOMAIN_NAME]"
click at [177, 227] on input "https://[URL][DOMAIN_NAME]" at bounding box center [219, 229] width 235 height 20
type input "[URL][DOMAIN_NAME]"
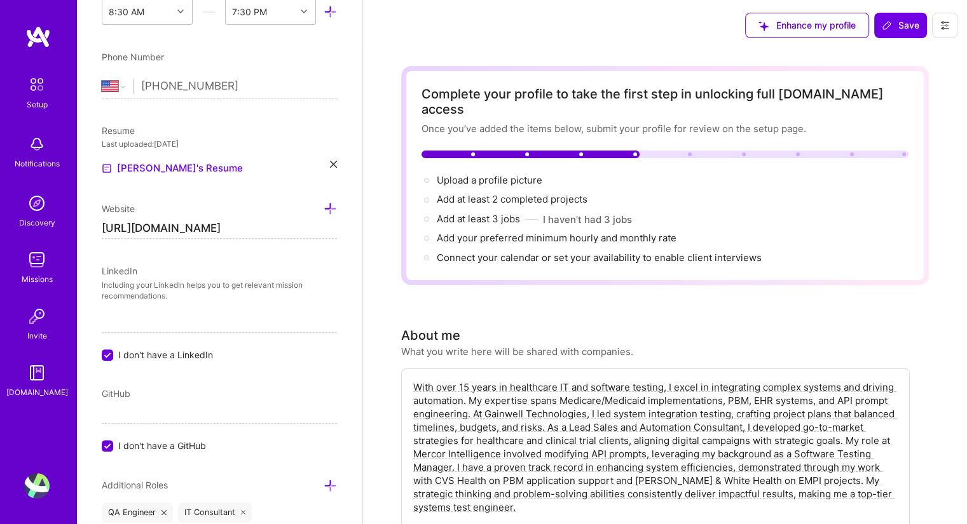
click at [259, 303] on div "LinkedIn Including your LinkedIn helps you to get relevant mission recommendati…" at bounding box center [219, 312] width 235 height 97
click at [169, 284] on p "Including your LinkedIn helps you to get relevant mission recommendations." at bounding box center [219, 291] width 235 height 22
click at [119, 282] on p "Including your LinkedIn helps you to get relevant mission recommendations." at bounding box center [219, 291] width 235 height 22
click at [135, 276] on div "LinkedIn" at bounding box center [120, 270] width 36 height 13
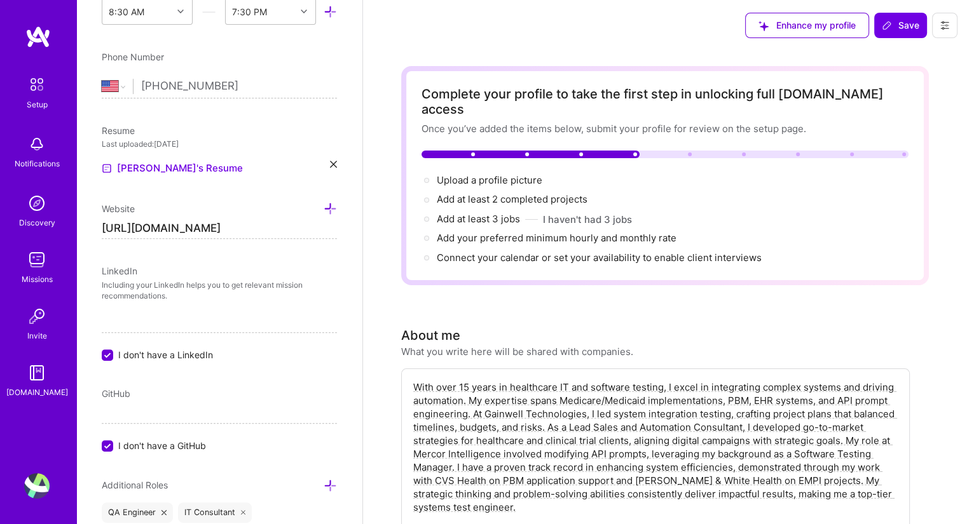
click at [111, 350] on input "I don't have a LinkedIn" at bounding box center [108, 355] width 11 height 11
checkbox input "false"
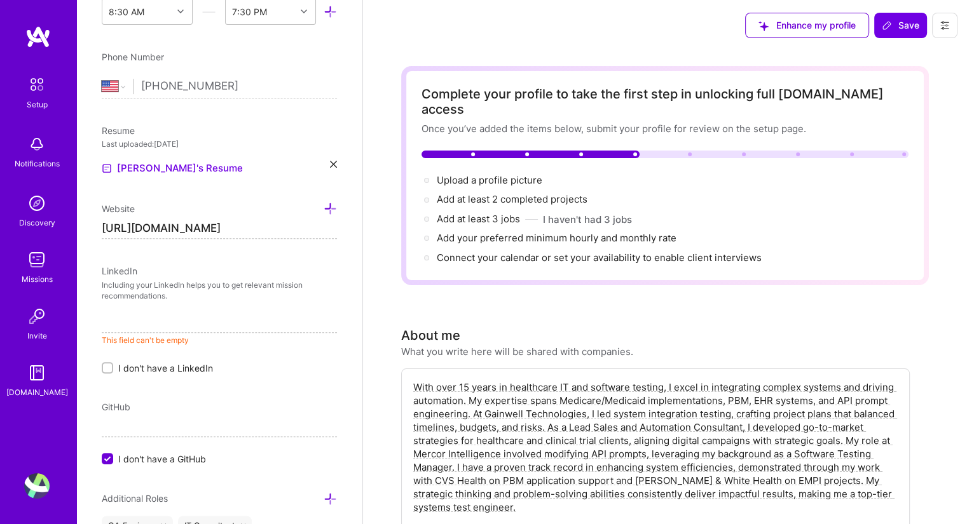
paste input "[URL][DOMAIN_NAME]"
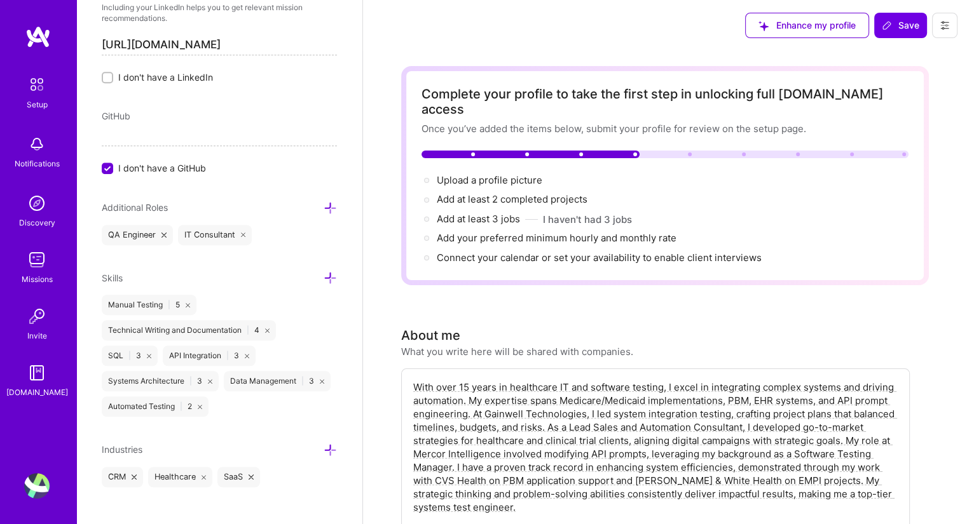
scroll to position [734, 0]
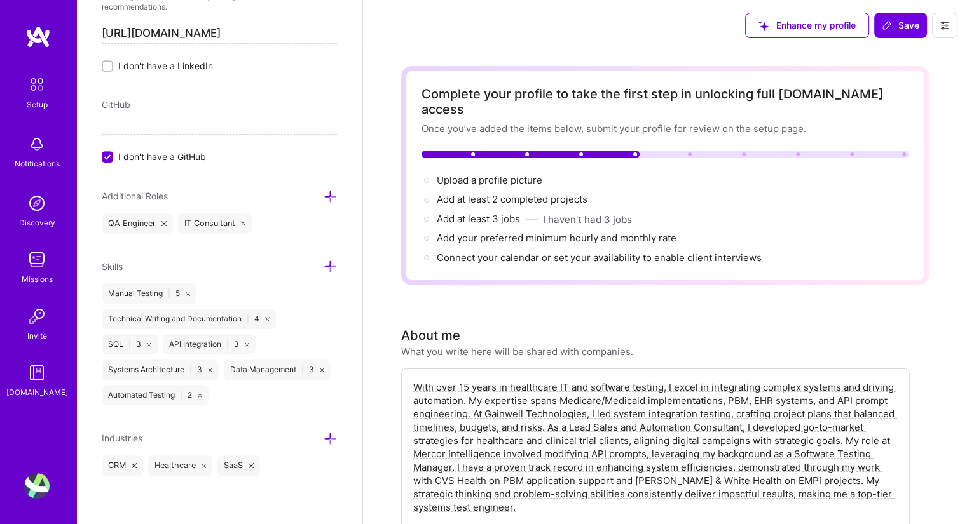
type input "[URL][DOMAIN_NAME]"
click at [324, 264] on icon at bounding box center [330, 266] width 13 height 13
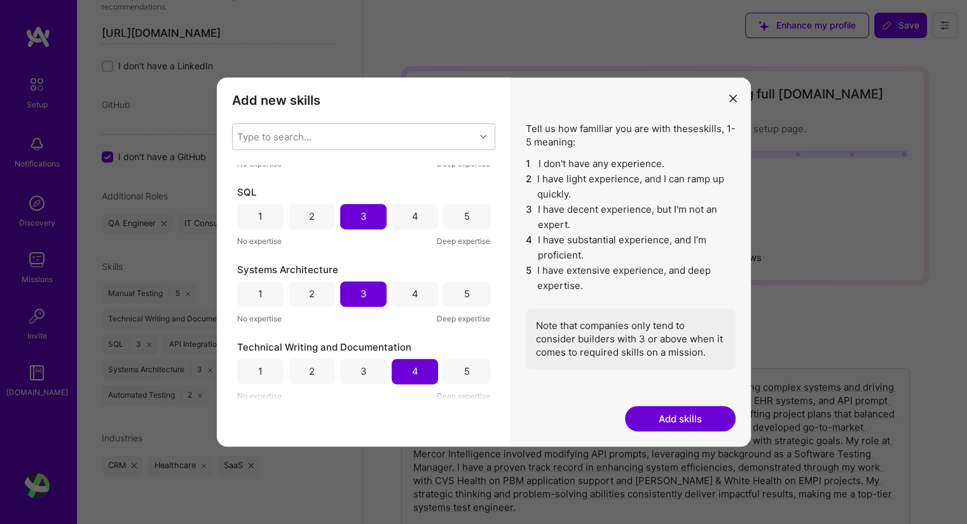
scroll to position [291, 0]
click at [680, 421] on button "Add skills" at bounding box center [680, 418] width 111 height 25
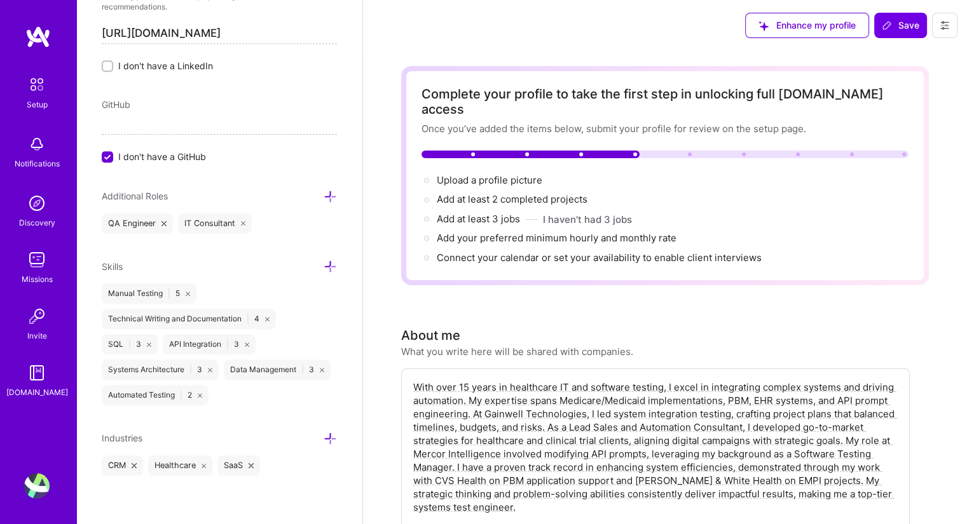
click at [324, 264] on icon at bounding box center [330, 266] width 13 height 13
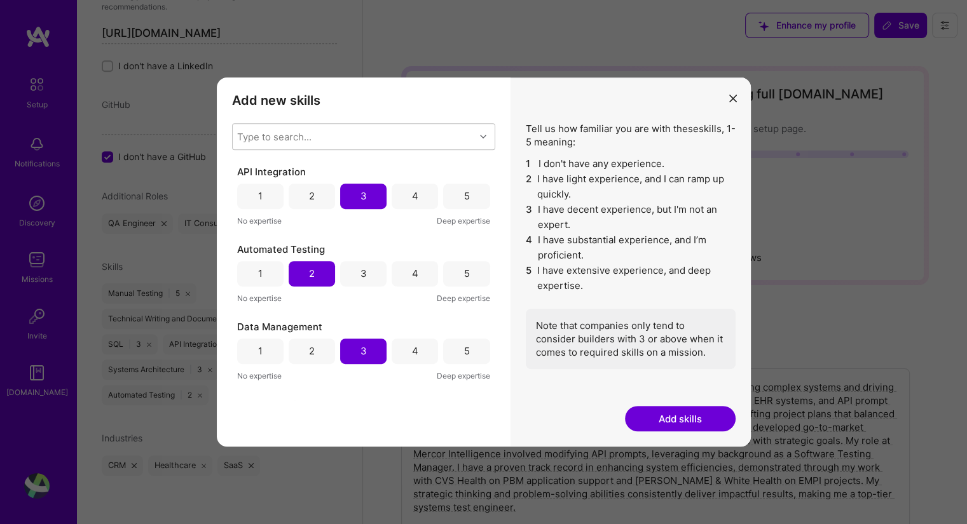
click at [676, 416] on button "Add skills" at bounding box center [680, 418] width 111 height 25
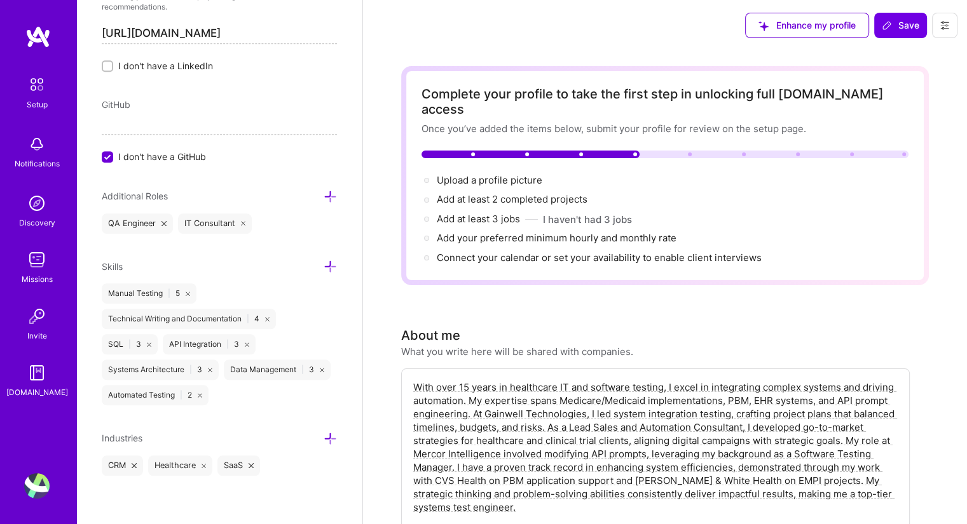
click at [324, 264] on icon at bounding box center [330, 266] width 13 height 13
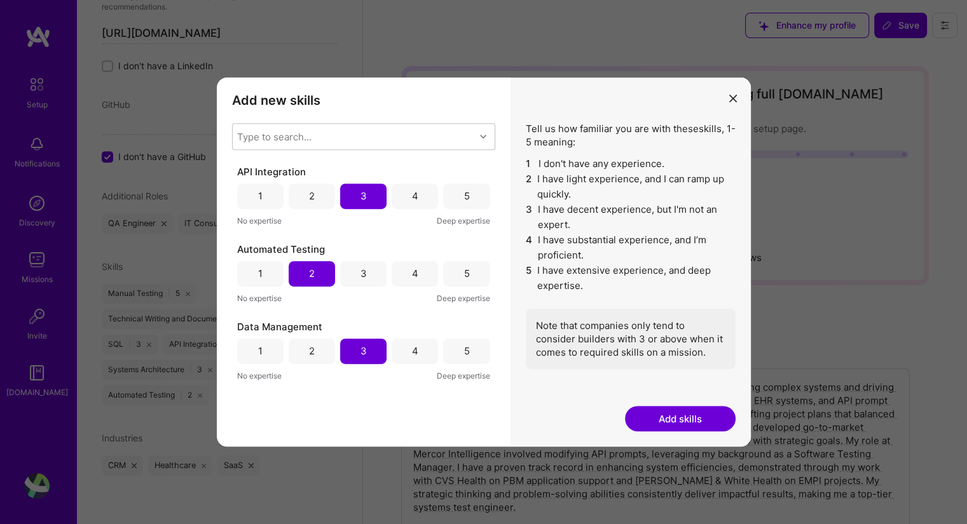
click at [659, 420] on button "Add skills" at bounding box center [680, 418] width 111 height 25
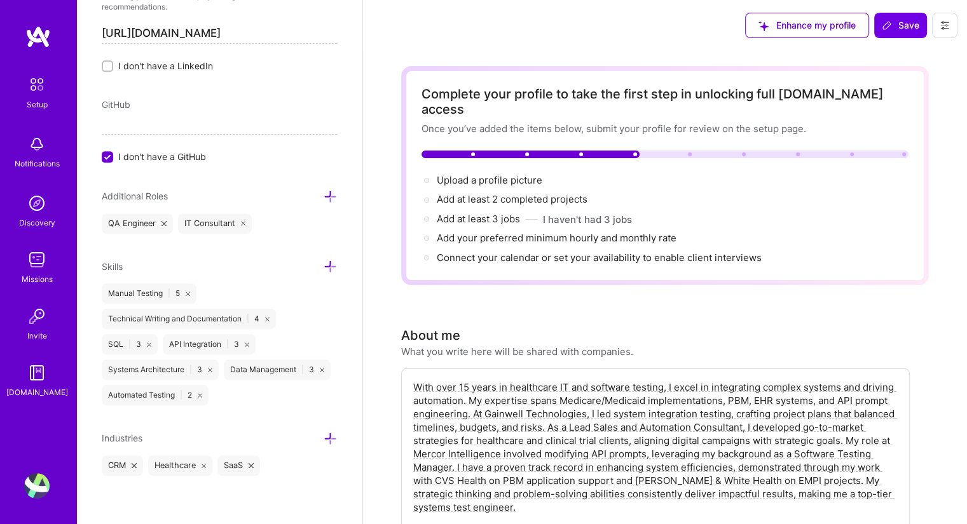
click at [324, 195] on icon at bounding box center [330, 196] width 13 height 13
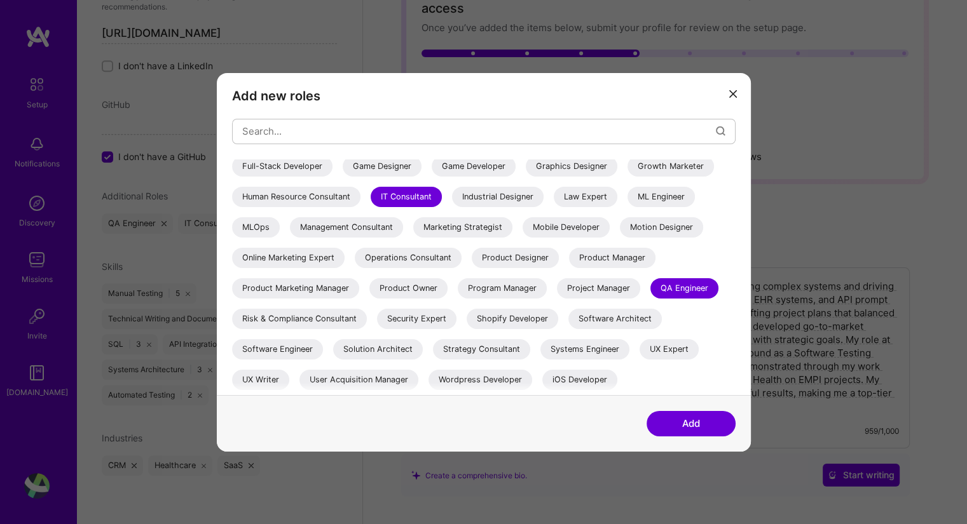
scroll to position [127, 0]
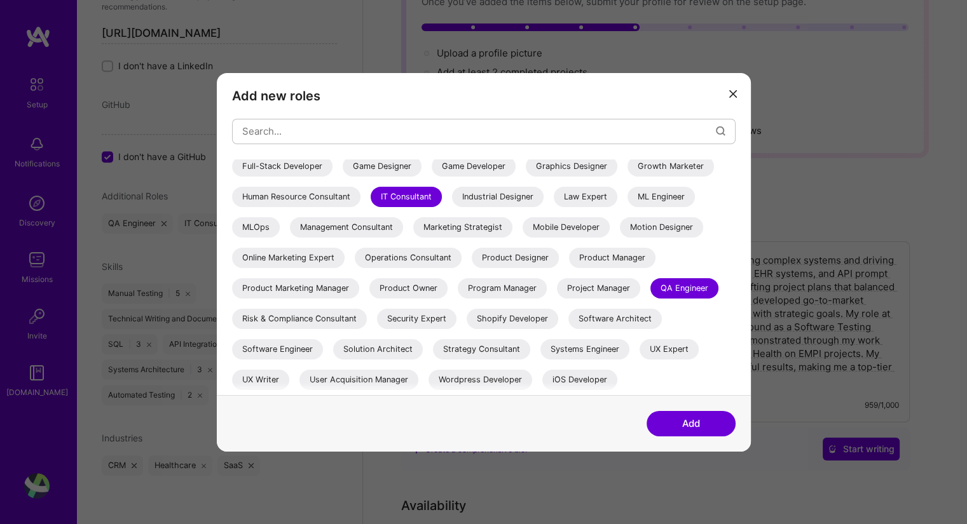
click at [487, 347] on div "Strategy Consultant" at bounding box center [481, 349] width 97 height 20
click at [686, 423] on button "Add" at bounding box center [691, 423] width 89 height 25
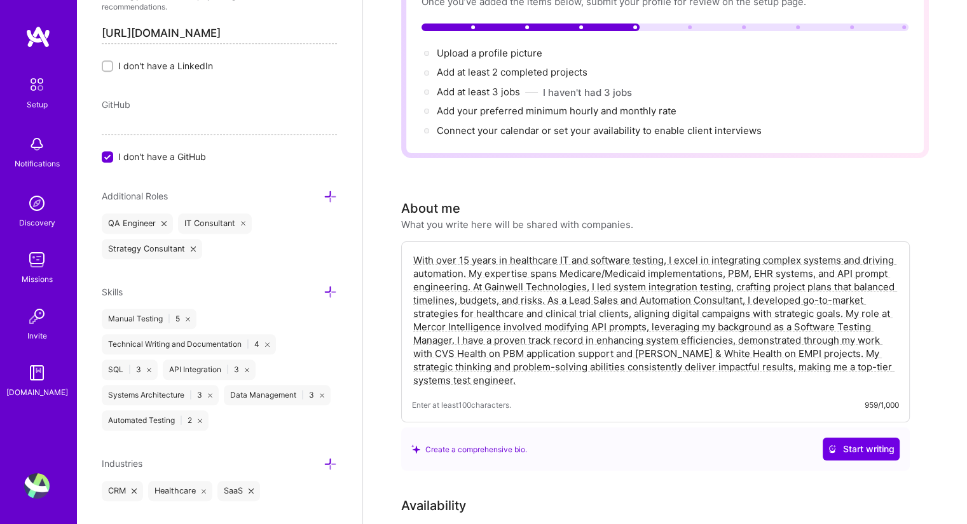
click at [326, 194] on icon at bounding box center [330, 196] width 13 height 13
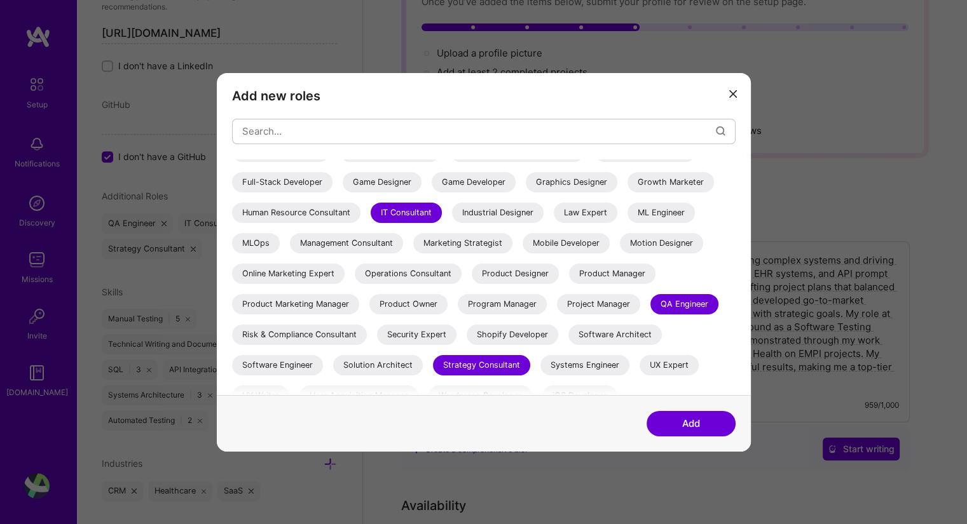
scroll to position [247, 0]
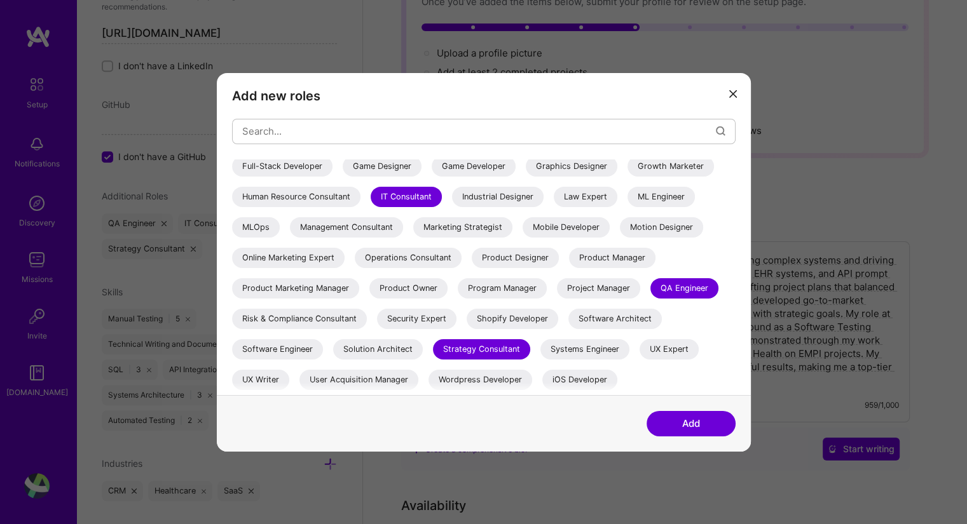
click at [369, 289] on div "Product Owner" at bounding box center [408, 288] width 78 height 20
click at [413, 224] on div "Marketing Strategist" at bounding box center [462, 227] width 99 height 20
click at [569, 259] on div "Product Manager" at bounding box center [612, 257] width 86 height 20
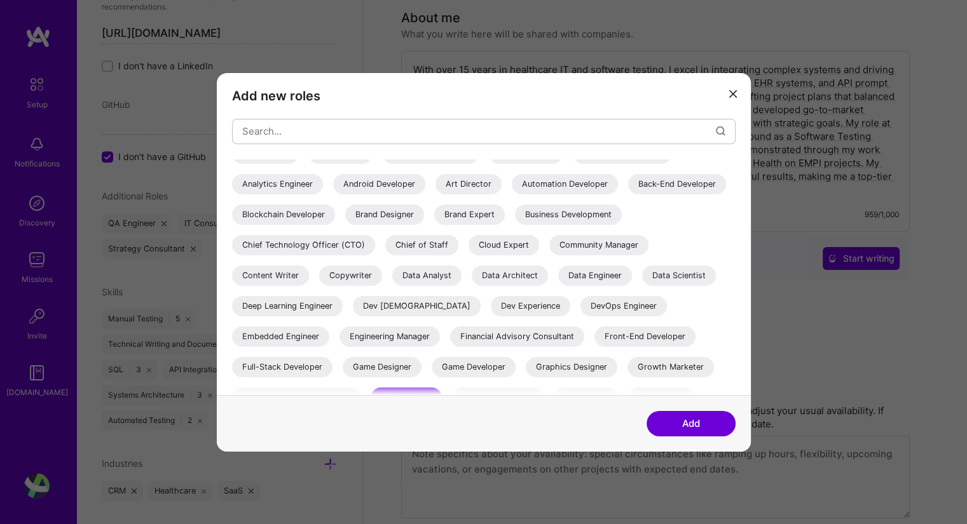
scroll to position [0, 0]
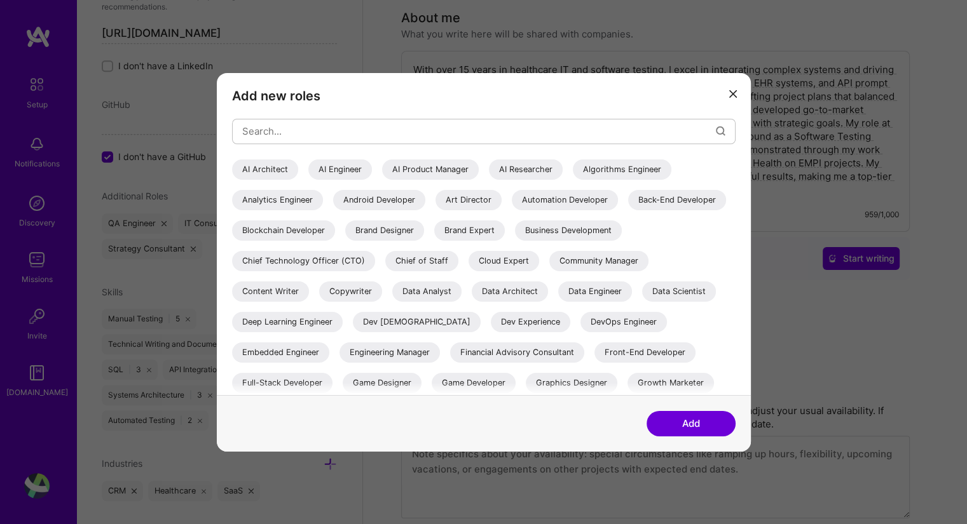
click at [462, 289] on div "Data Analyst" at bounding box center [426, 291] width 69 height 20
click at [515, 240] on div "Business Development" at bounding box center [568, 230] width 107 height 20
click at [549, 271] on div "Community Manager" at bounding box center [598, 260] width 99 height 20
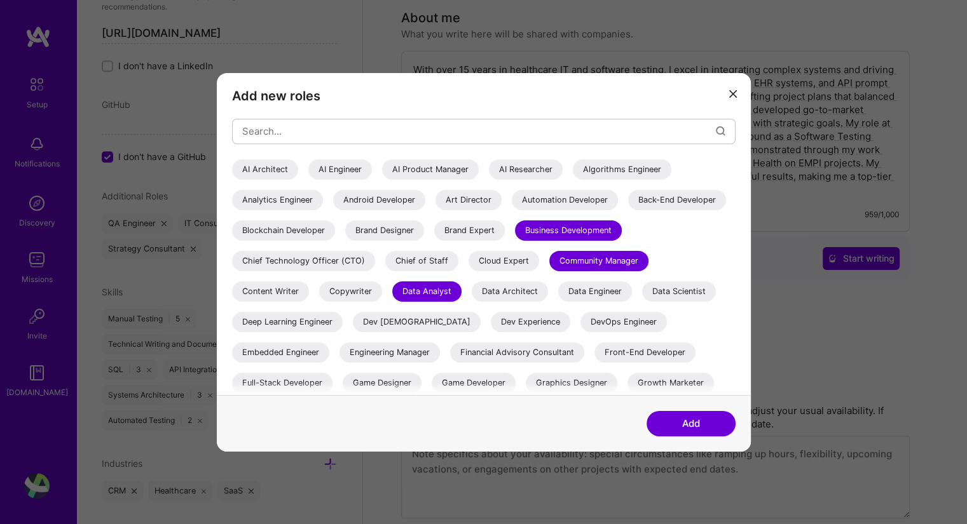
click at [715, 425] on button "Add" at bounding box center [691, 423] width 89 height 25
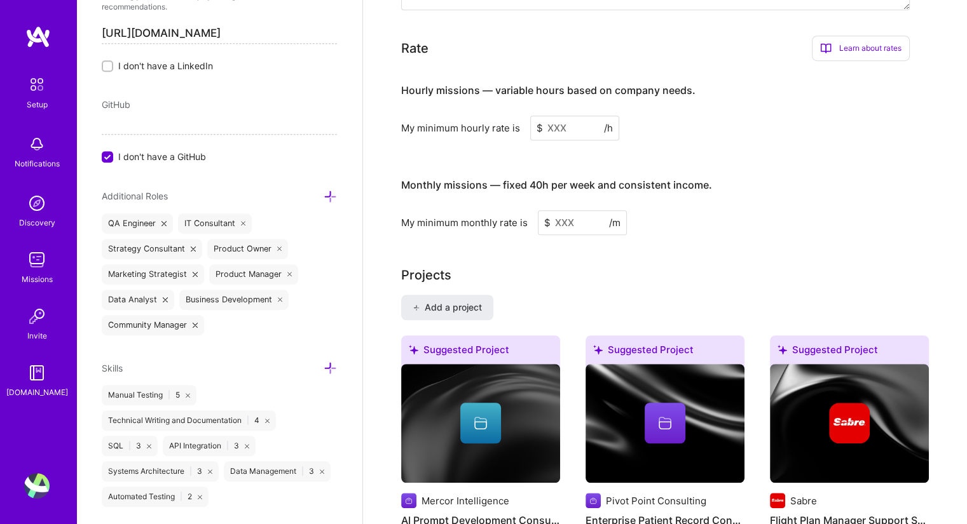
scroll to position [699, 0]
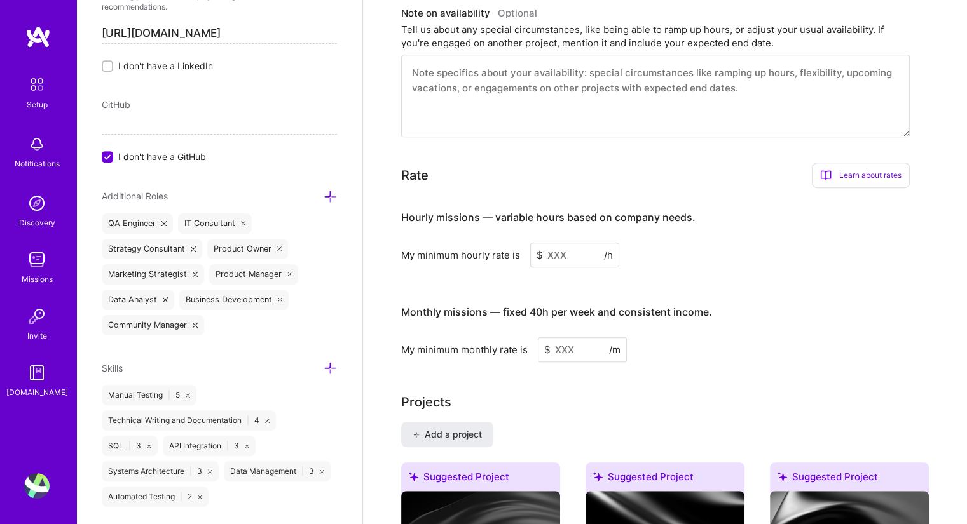
click at [837, 163] on div "Learn about rates" at bounding box center [861, 175] width 98 height 25
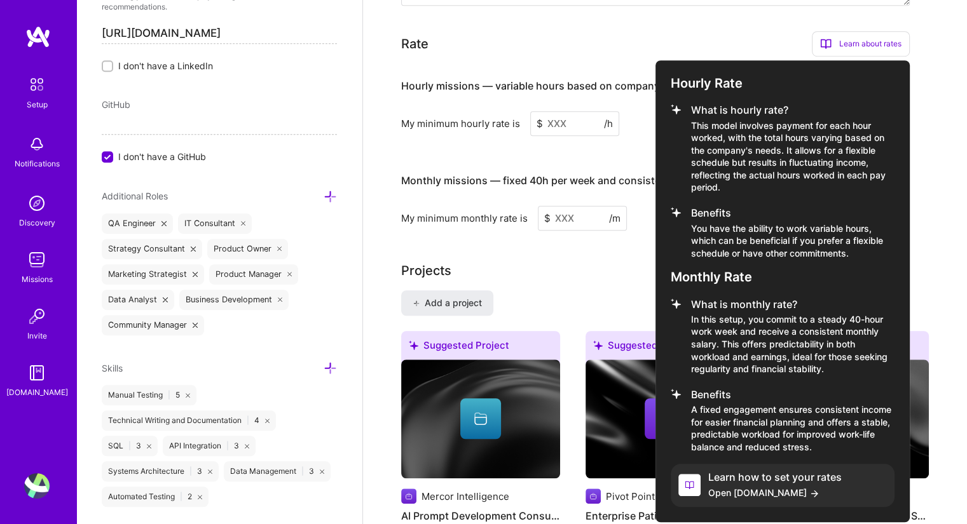
scroll to position [826, 0]
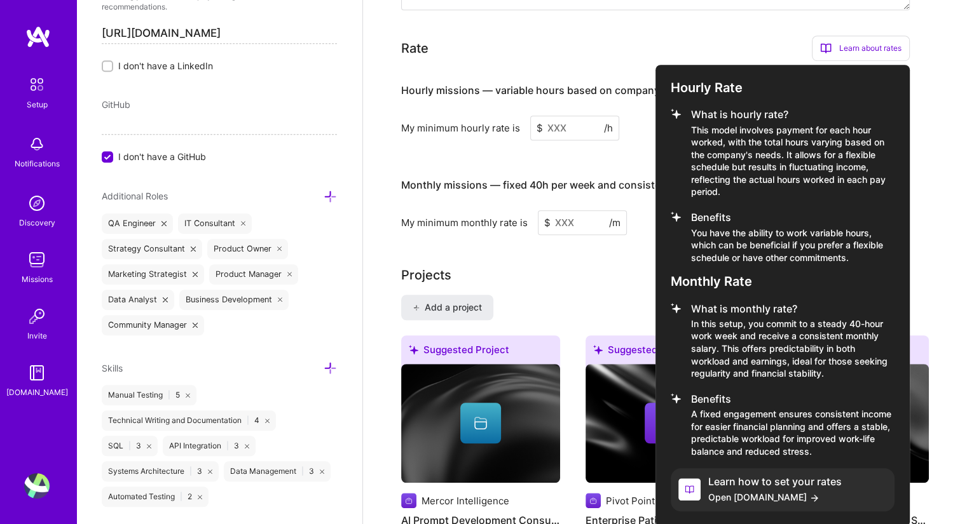
click at [591, 233] on div at bounding box center [483, 262] width 967 height 524
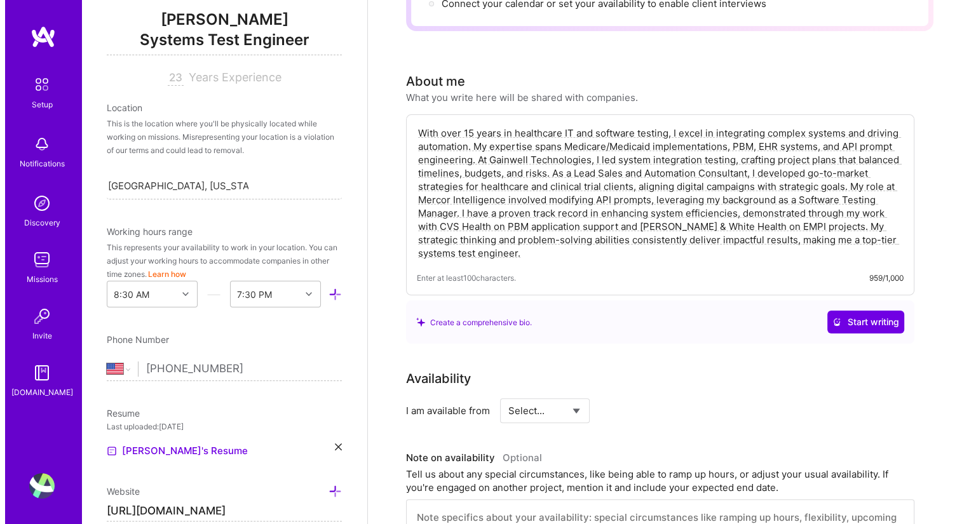
scroll to position [0, 0]
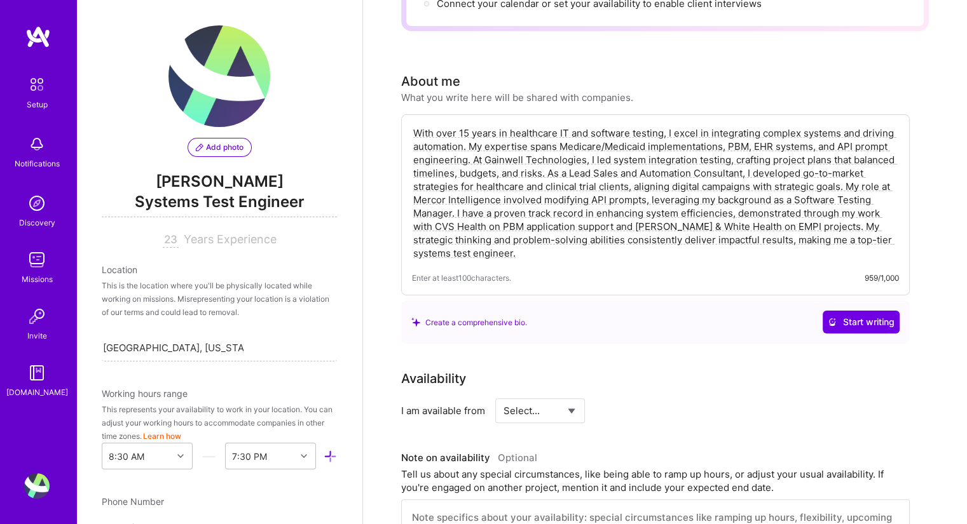
click at [214, 149] on span "Add photo" at bounding box center [220, 147] width 48 height 11
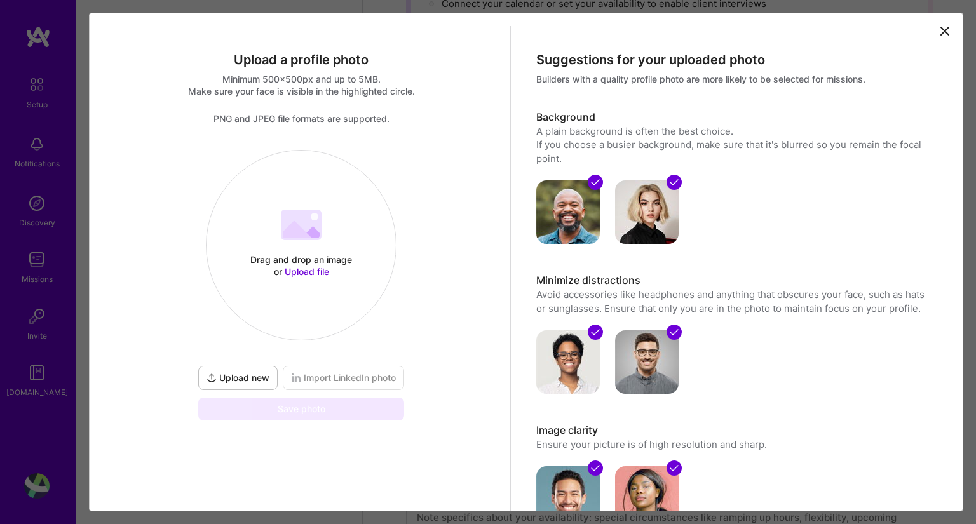
click at [243, 374] on span "Upload new" at bounding box center [238, 378] width 63 height 13
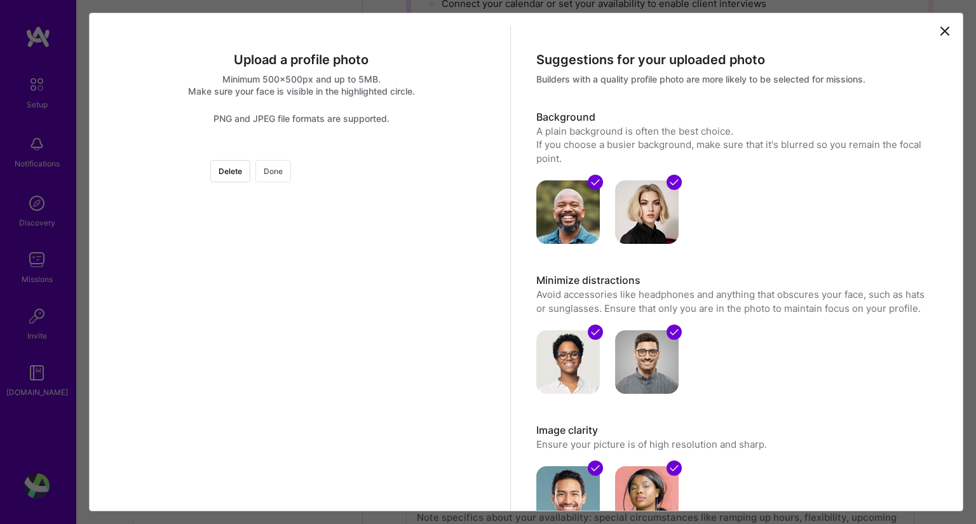
click at [291, 172] on button "Done" at bounding box center [274, 171] width 36 height 22
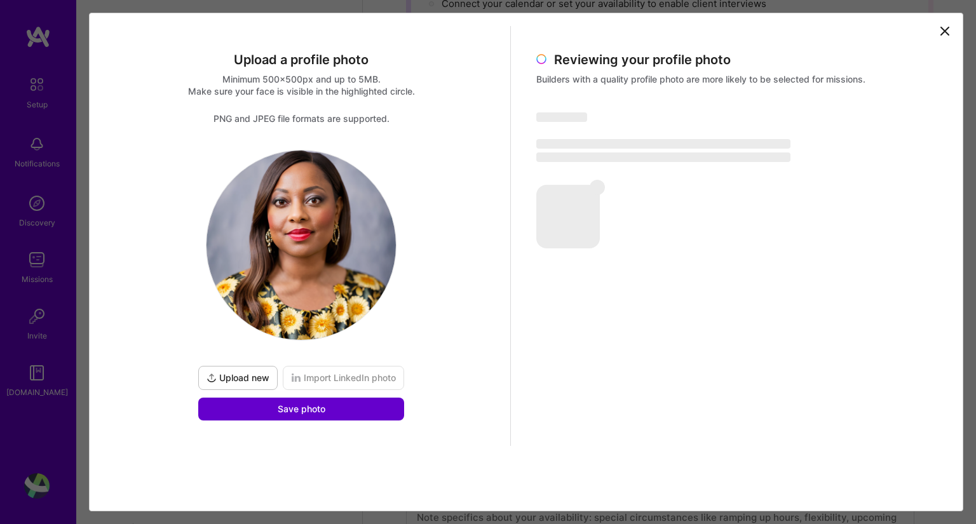
click at [323, 409] on span "Save photo" at bounding box center [302, 409] width 48 height 13
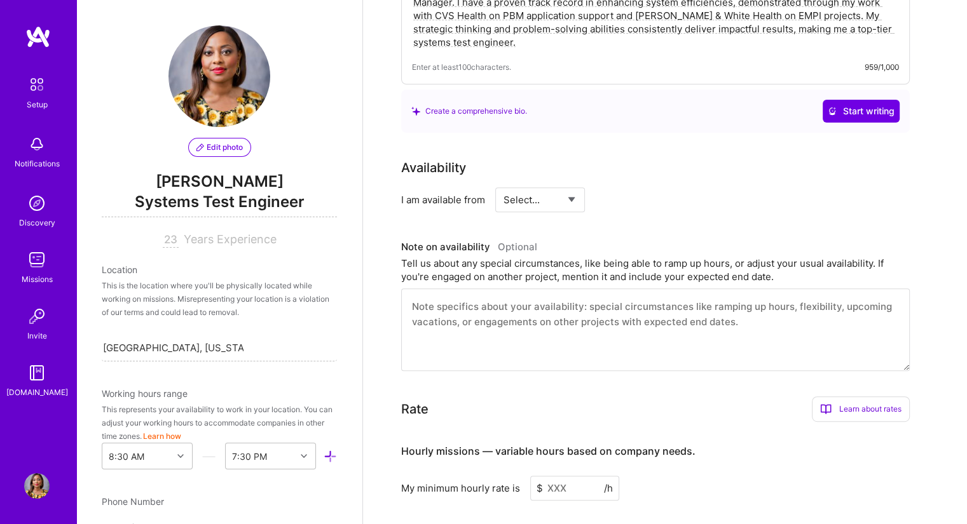
scroll to position [509, 0]
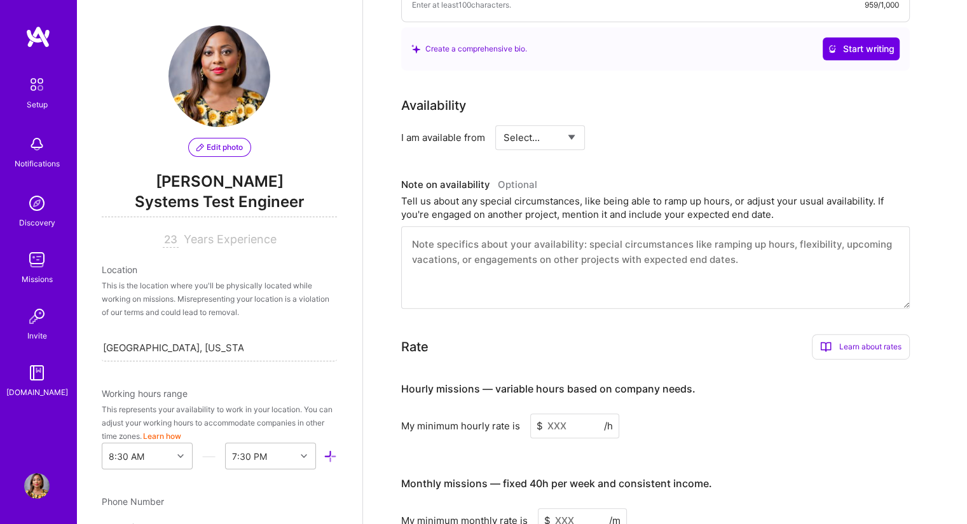
click at [547, 128] on select "Select... Right Now Future Date Not Available" at bounding box center [540, 137] width 73 height 32
select select "Right Now"
click at [504, 121] on select "Select... Right Now Future Date Not Available" at bounding box center [540, 137] width 73 height 32
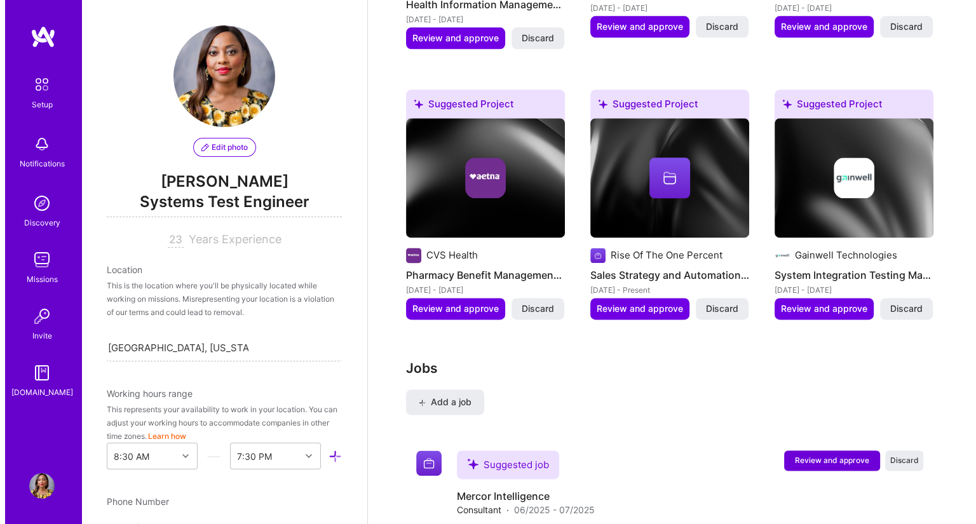
scroll to position [1589, 0]
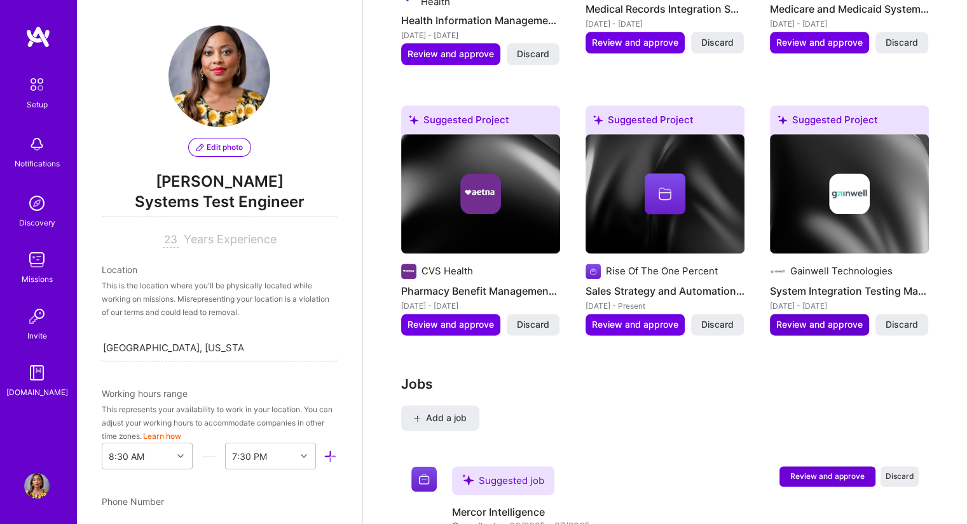
click at [819, 319] on span "Review and approve" at bounding box center [819, 325] width 86 height 13
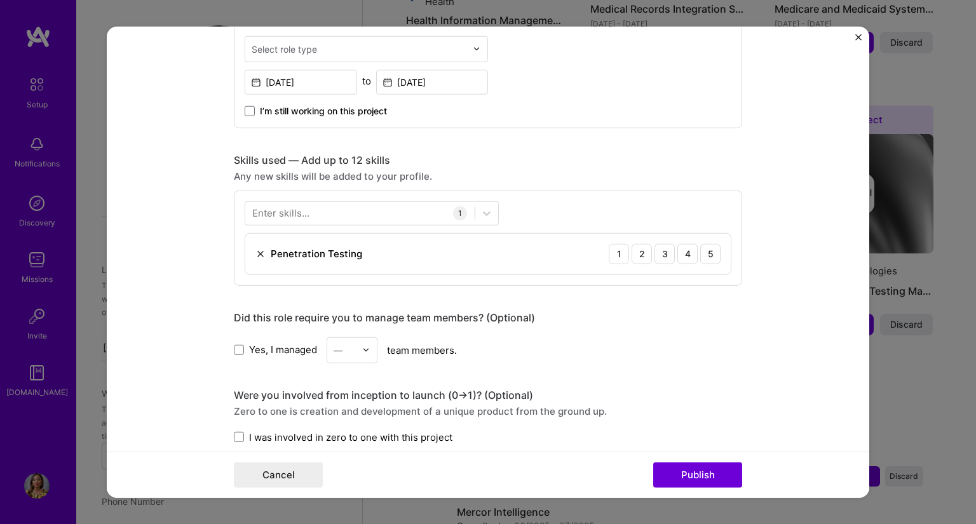
scroll to position [572, 0]
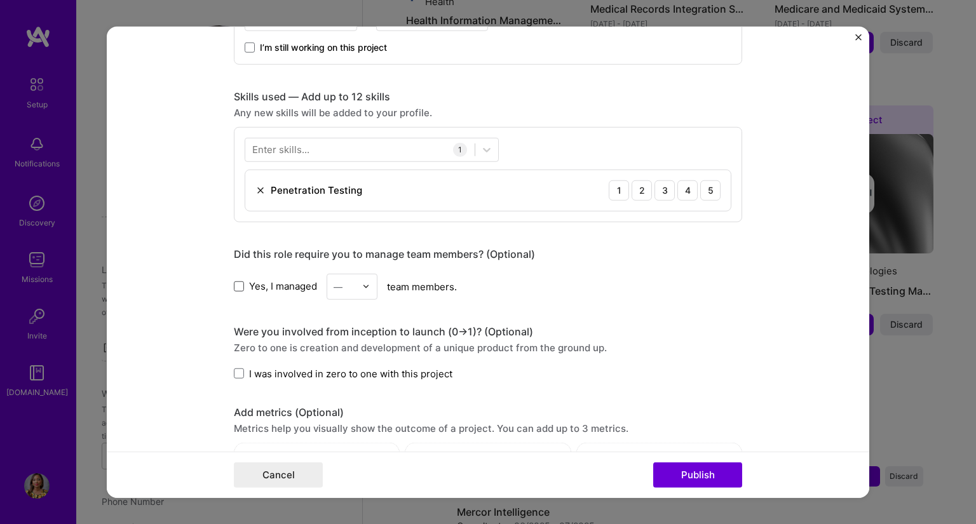
click at [234, 285] on span at bounding box center [239, 287] width 10 height 10
click at [0, 0] on input "Yes, I managed" at bounding box center [0, 0] width 0 height 0
click at [366, 285] on div at bounding box center [369, 286] width 15 height 25
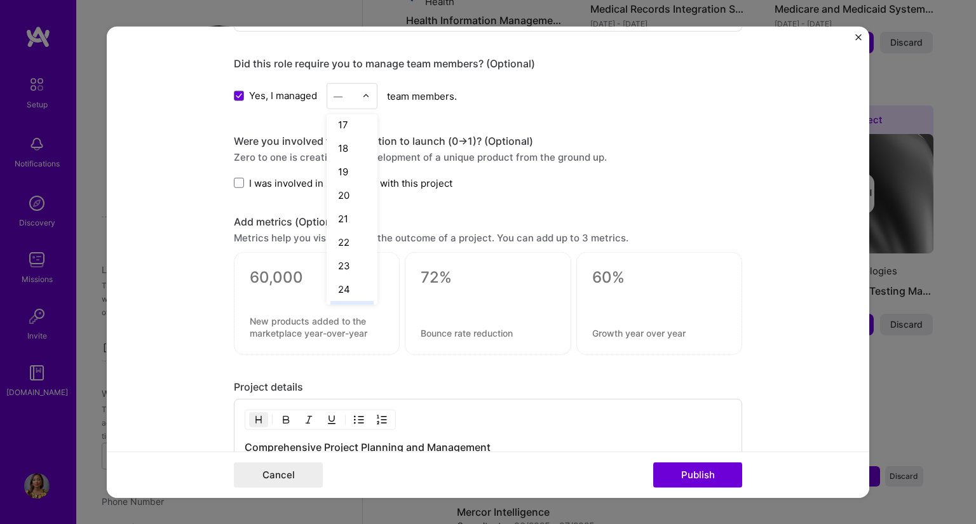
scroll to position [405, 0]
click at [350, 284] on div "25+" at bounding box center [352, 289] width 43 height 24
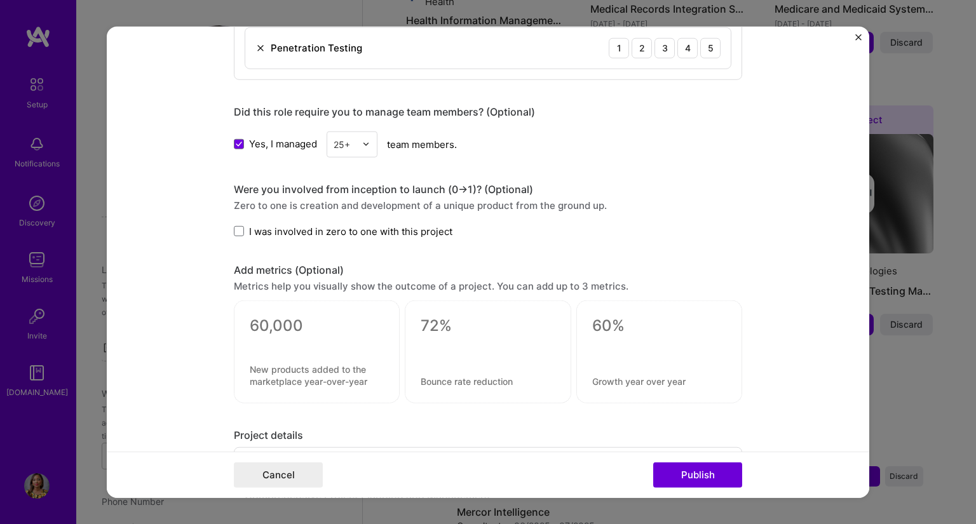
scroll to position [699, 0]
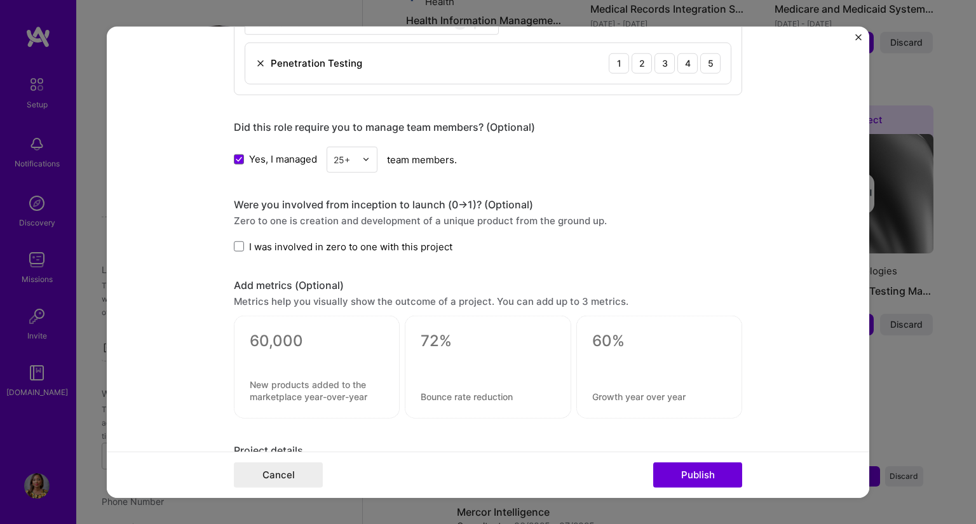
click at [221, 240] on form "Editing suggested project This project is suggested based on your LinkedIn, res…" at bounding box center [488, 262] width 763 height 472
click at [234, 245] on span at bounding box center [239, 247] width 10 height 10
click at [0, 0] on input "I was involved in zero to one with this project" at bounding box center [0, 0] width 0 height 0
click at [345, 379] on textarea at bounding box center [317, 391] width 134 height 24
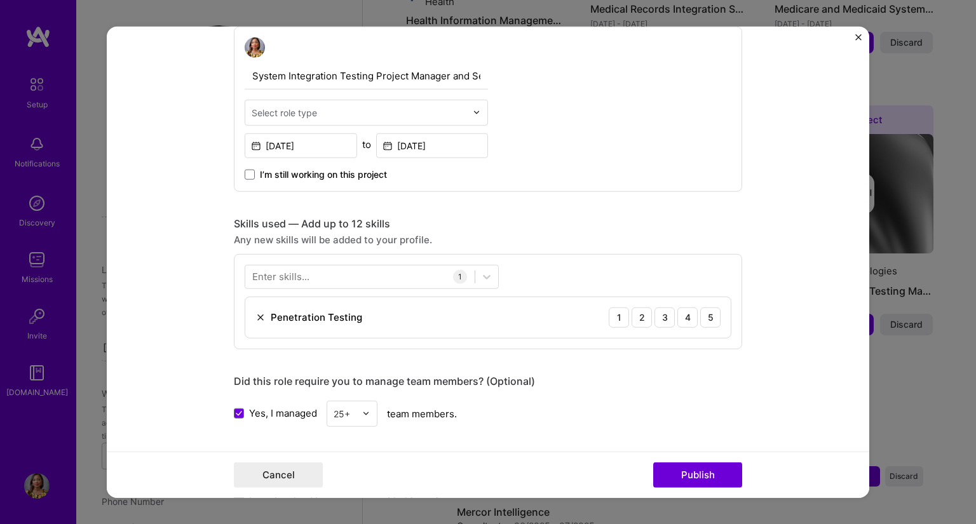
scroll to position [318, 0]
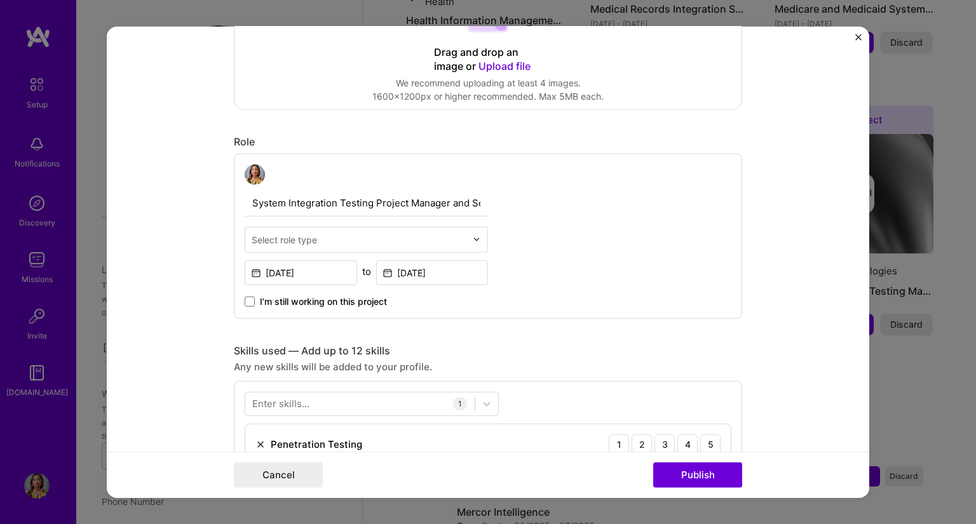
click at [453, 237] on input "text" at bounding box center [359, 239] width 215 height 13
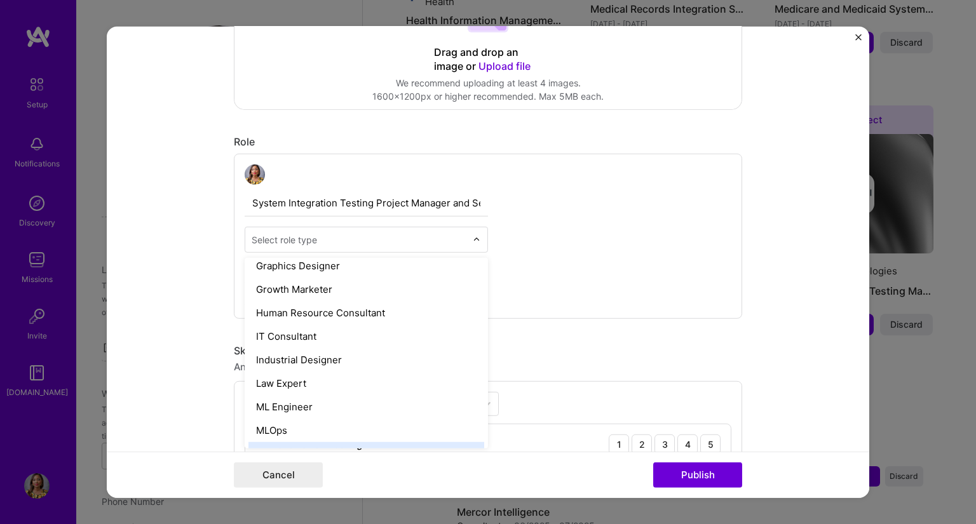
scroll to position [826, 0]
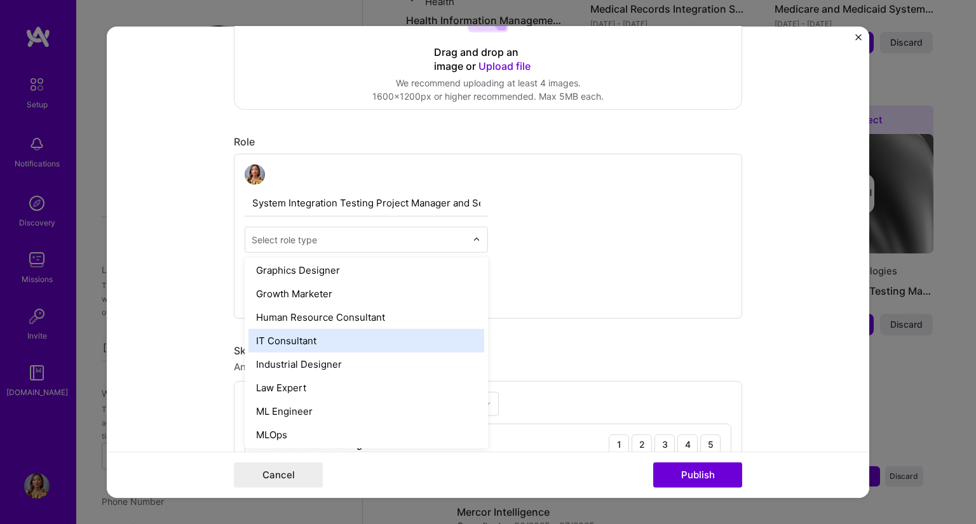
click at [374, 339] on div "IT Consultant" at bounding box center [367, 341] width 236 height 24
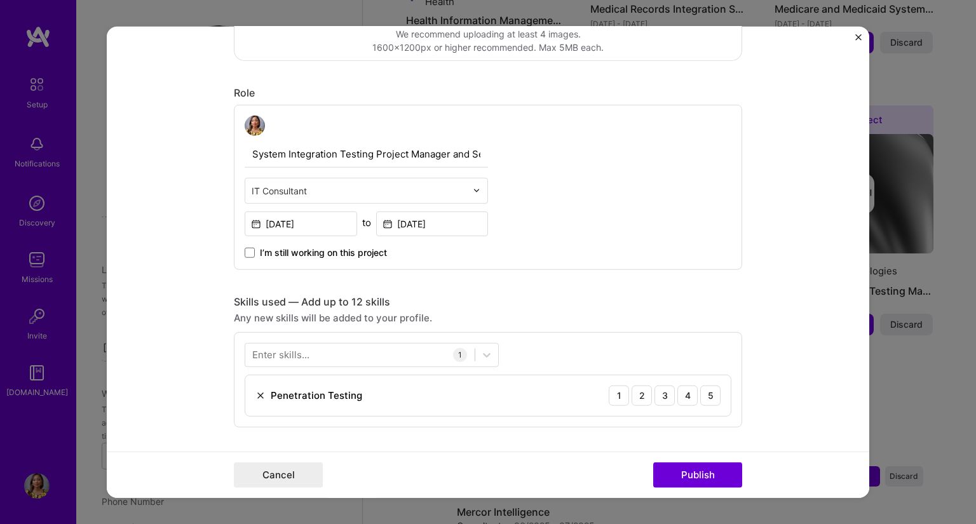
scroll to position [445, 0]
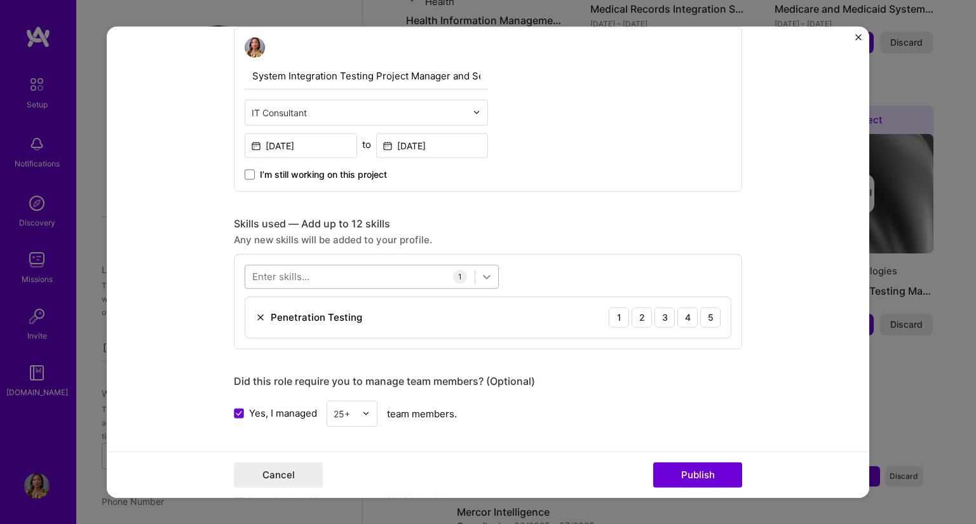
click at [481, 278] on icon at bounding box center [487, 276] width 13 height 13
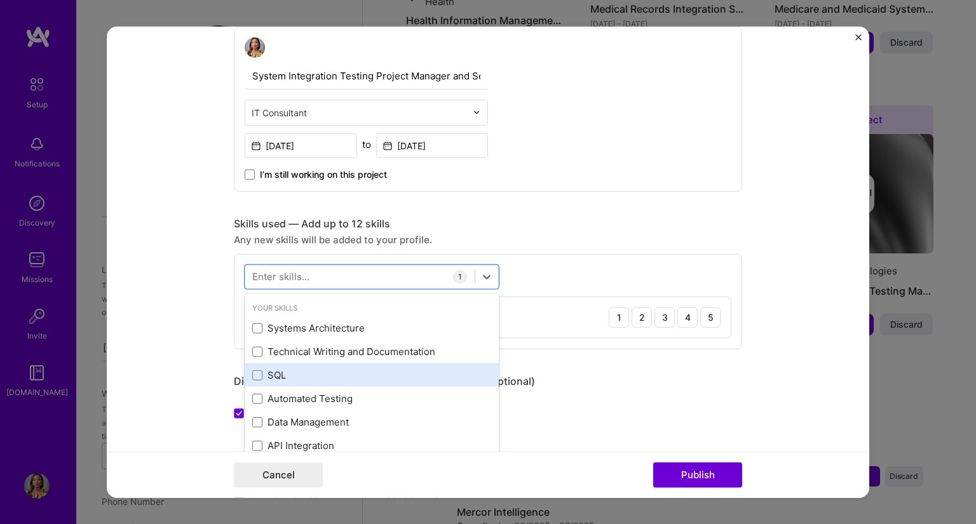
scroll to position [127, 0]
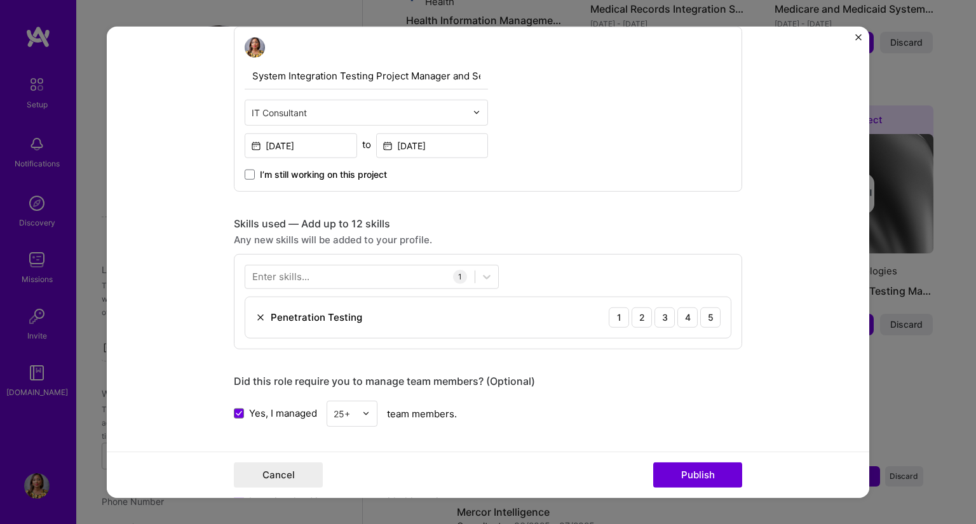
click at [575, 268] on div "Enter skills... 1 Penetration Testing 1 2 3 4 5" at bounding box center [488, 301] width 509 height 95
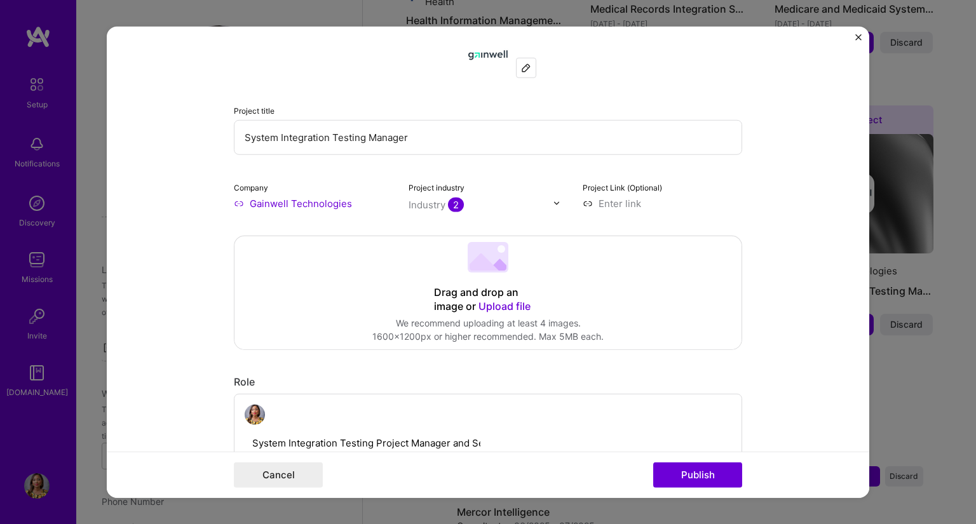
scroll to position [0, 0]
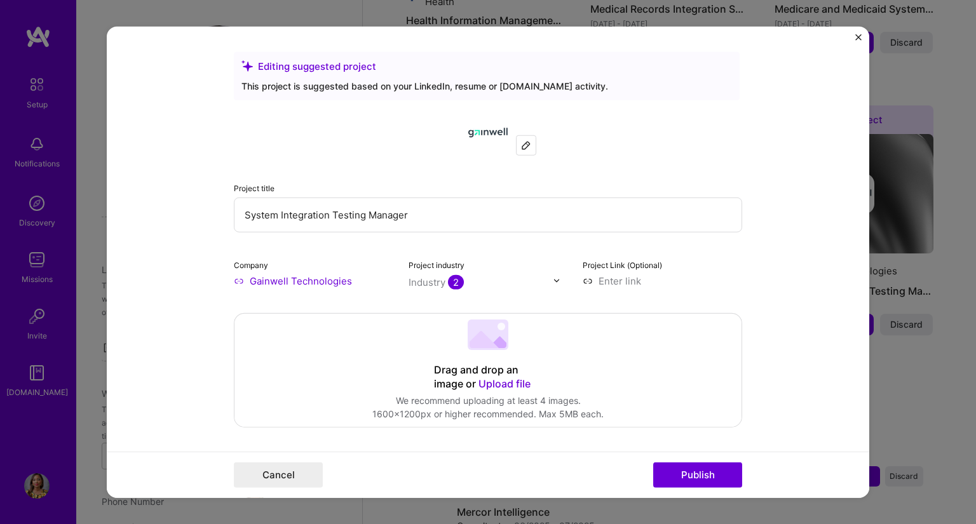
click at [522, 85] on div "This project is suggested based on your LinkedIn, resume or [DOMAIN_NAME] activ…" at bounding box center [487, 85] width 491 height 13
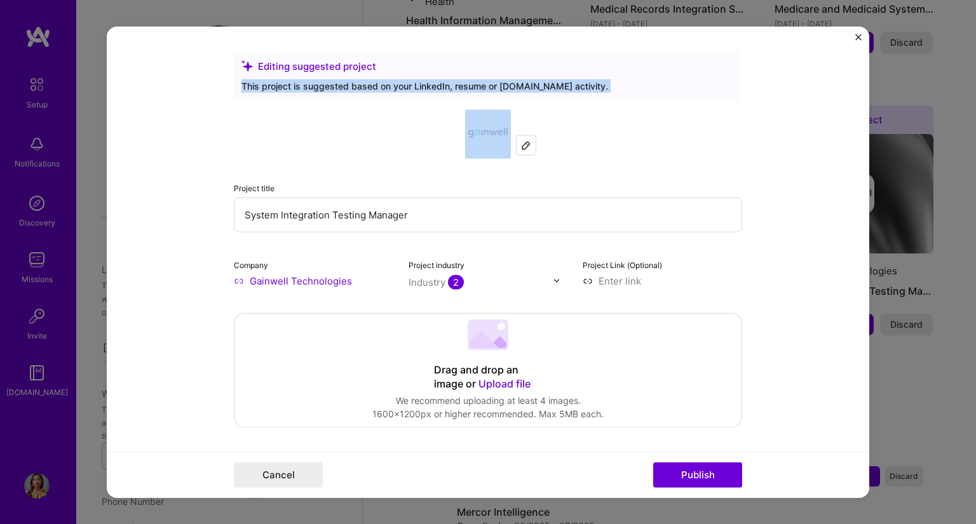
click at [522, 85] on div "This project is suggested based on your LinkedIn, resume or [DOMAIN_NAME] activ…" at bounding box center [487, 85] width 491 height 13
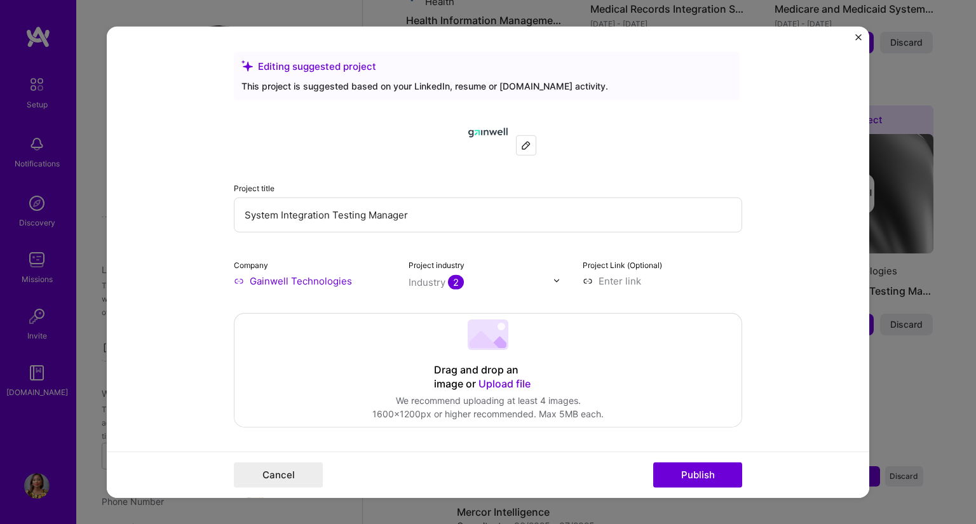
click at [601, 135] on div at bounding box center [488, 132] width 509 height 46
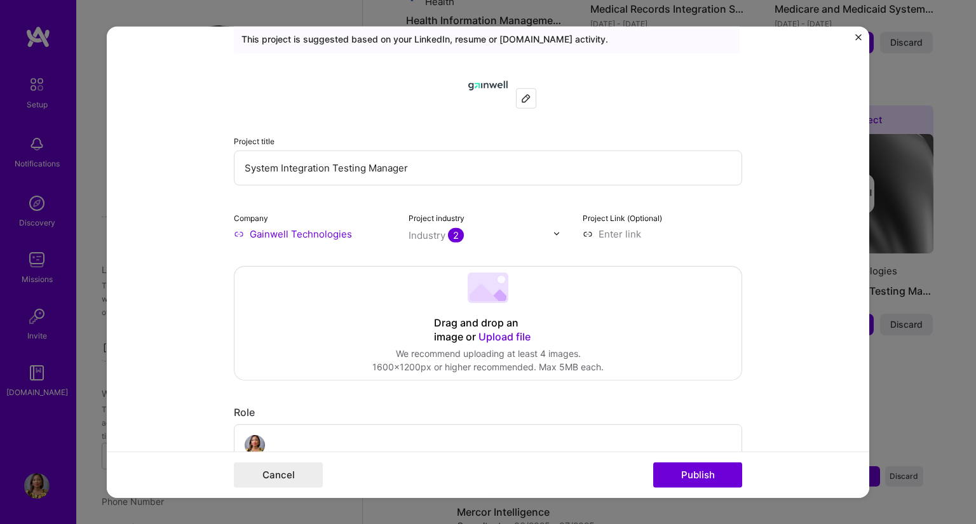
scroll to position [127, 0]
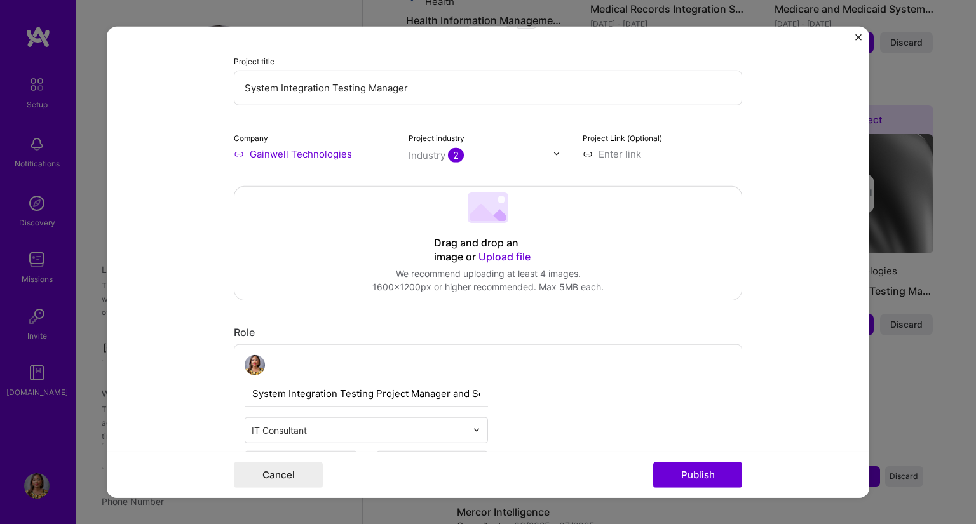
click at [502, 236] on div "Drag and drop an image or Upload file" at bounding box center [488, 250] width 108 height 28
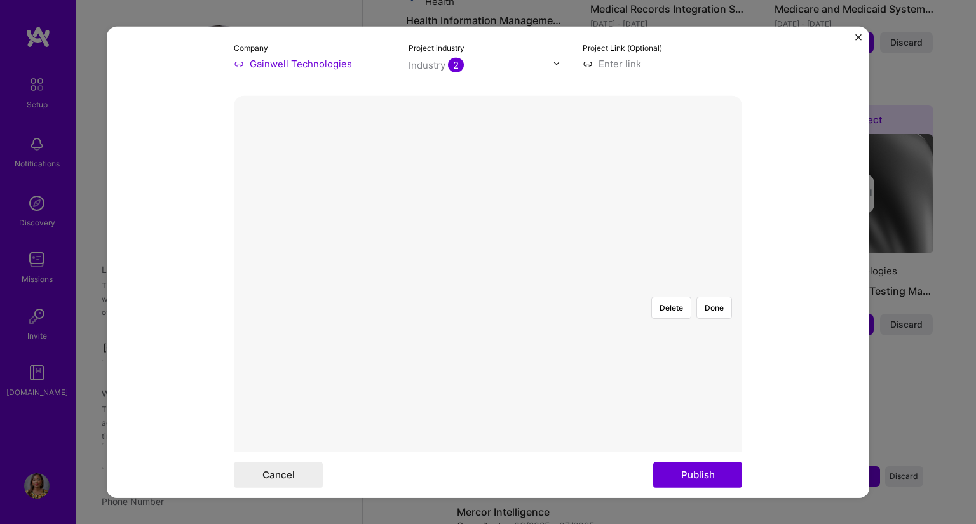
scroll to position [318, 0]
click at [604, 288] on div at bounding box center [777, 329] width 381 height 286
click at [488, 186] on div at bounding box center [488, 186] width 0 height 0
click at [218, 317] on form "Editing suggested project This project is suggested based on your LinkedIn, res…" at bounding box center [488, 262] width 763 height 472
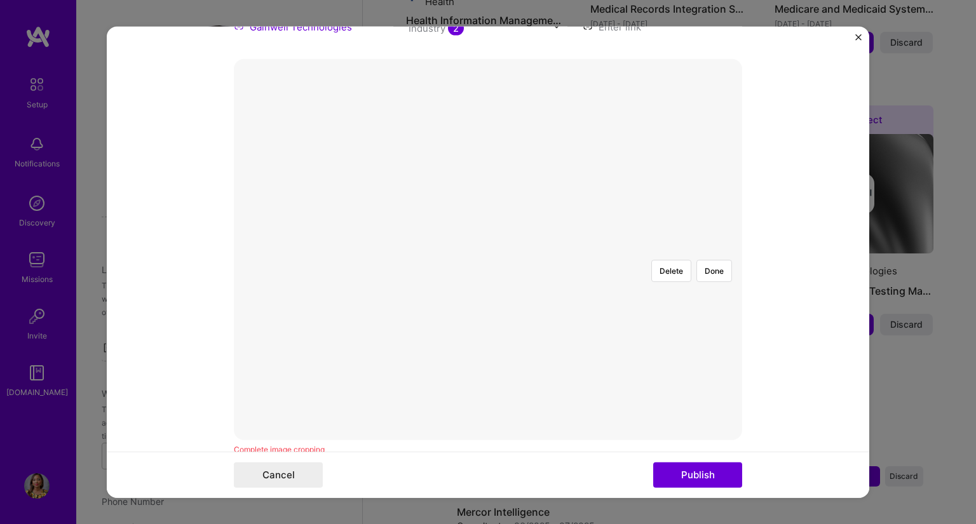
click at [591, 254] on div at bounding box center [781, 392] width 381 height 286
click at [711, 259] on button "Done" at bounding box center [715, 270] width 36 height 22
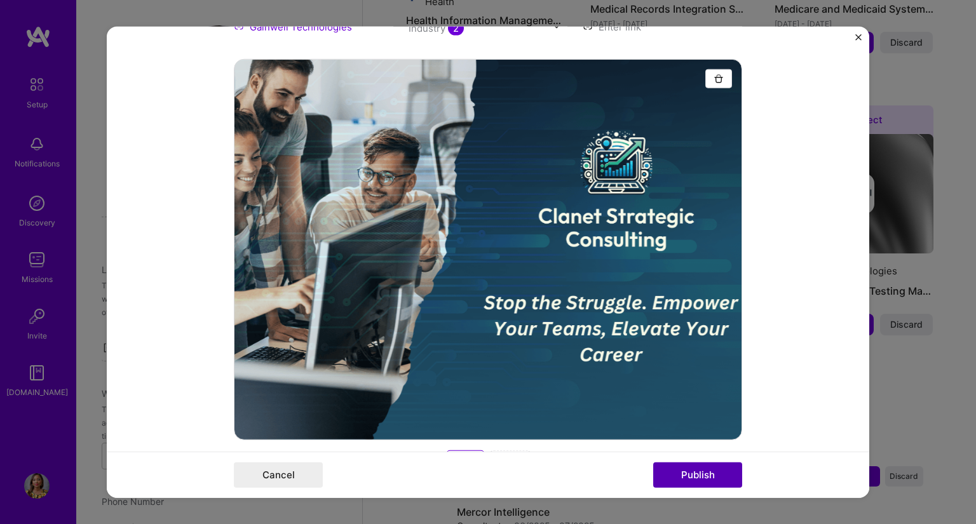
click at [710, 480] on button "Publish" at bounding box center [698, 475] width 89 height 25
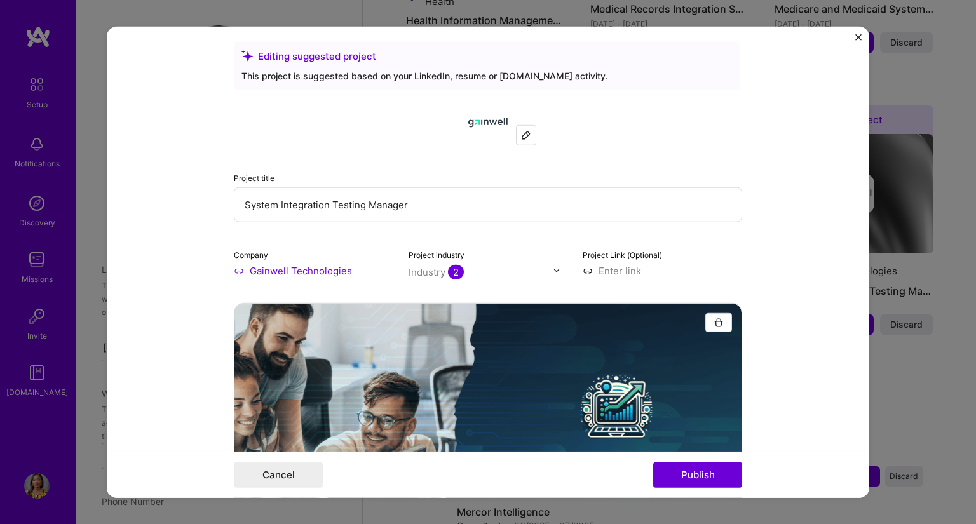
scroll to position [0, 0]
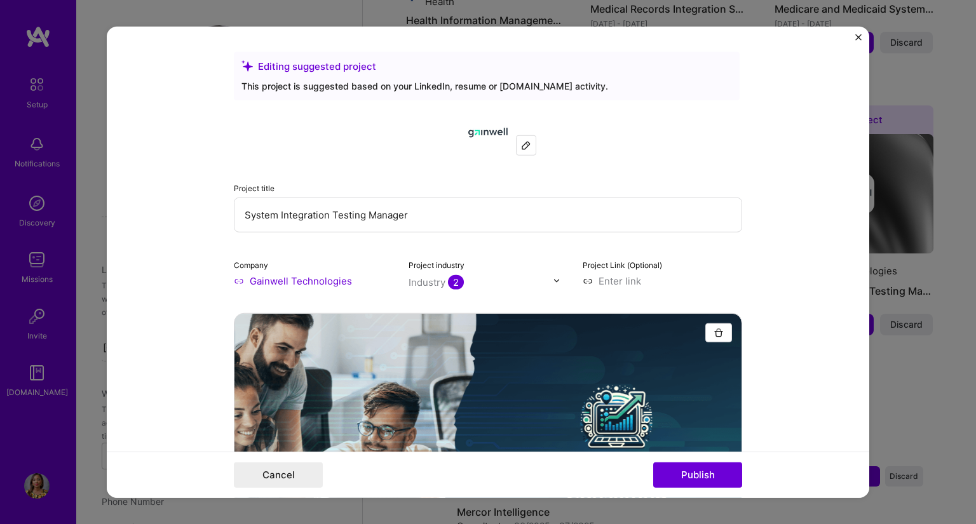
drag, startPoint x: 392, startPoint y: 217, endPoint x: 135, endPoint y: 214, distance: 256.9
click at [135, 214] on form "Editing suggested project This project is suggested based on your LinkedIn, res…" at bounding box center [488, 262] width 763 height 472
